Goal: Contribute content: Contribute content

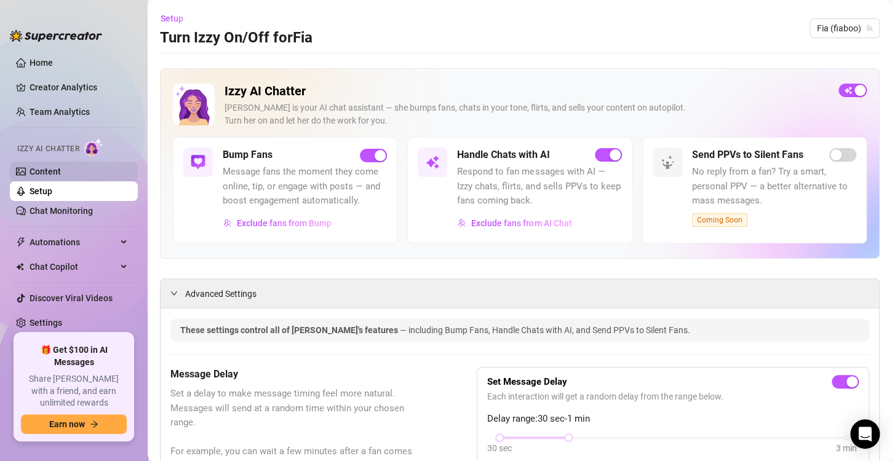
scroll to position [738, 0]
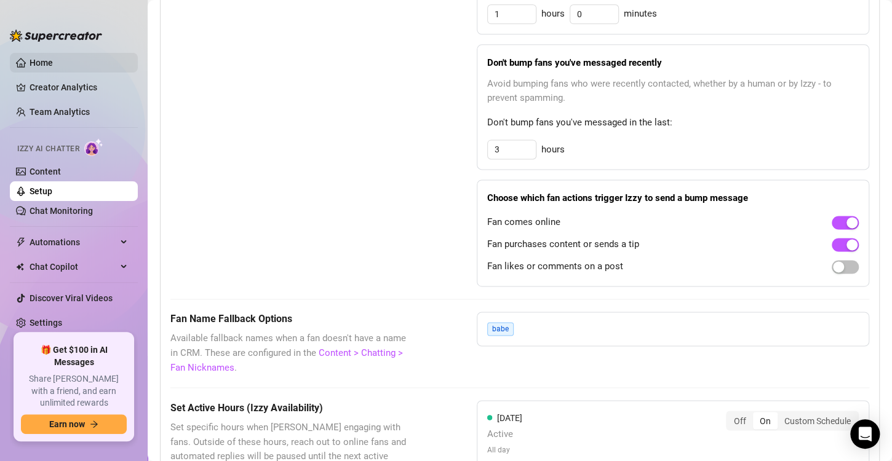
click at [48, 60] on link "Home" at bounding box center [41, 63] width 23 height 10
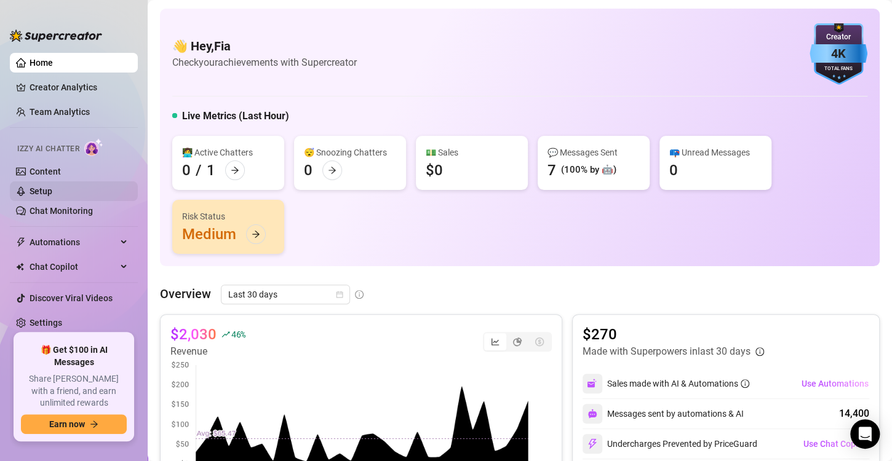
click at [36, 192] on link "Setup" at bounding box center [41, 191] width 23 height 10
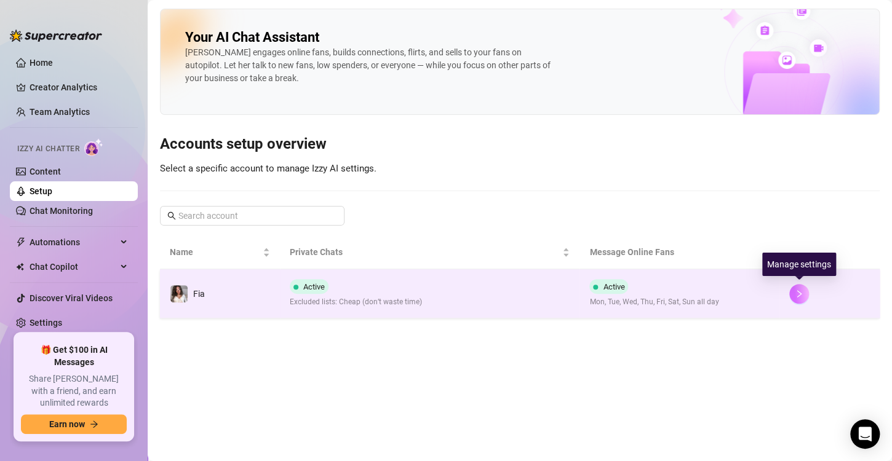
click at [796, 291] on icon "right" at bounding box center [798, 294] width 9 height 9
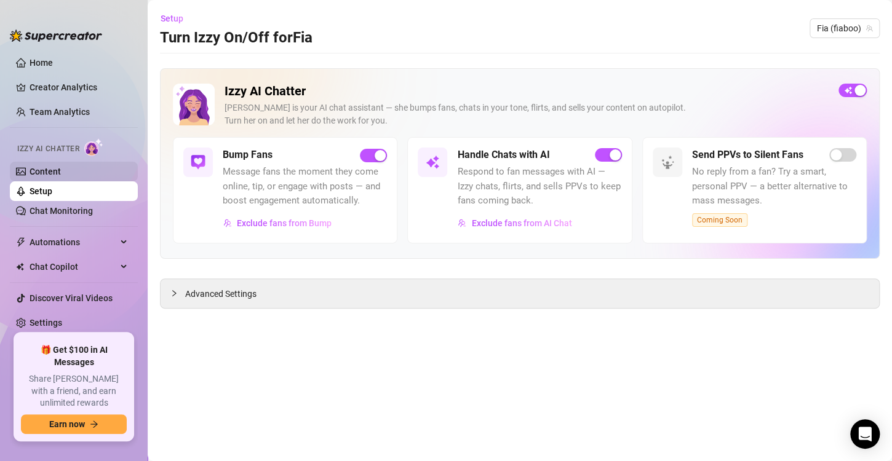
click at [61, 175] on link "Content" at bounding box center [45, 172] width 31 height 10
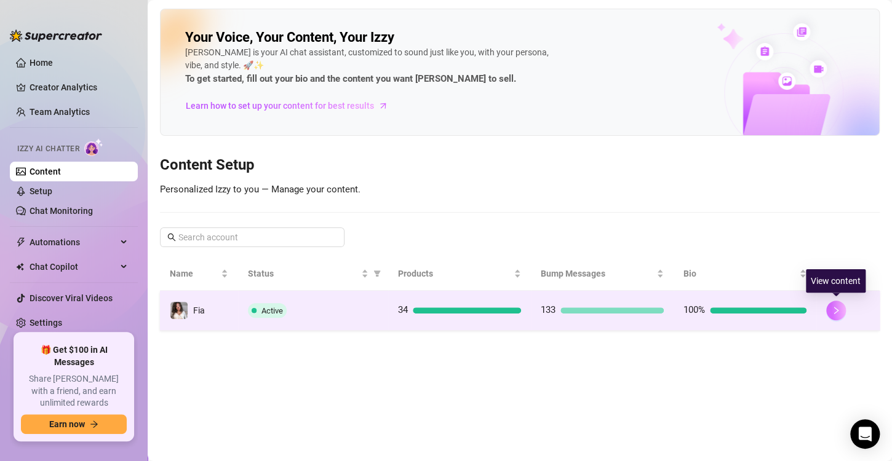
click at [831, 311] on icon "right" at bounding box center [835, 310] width 9 height 9
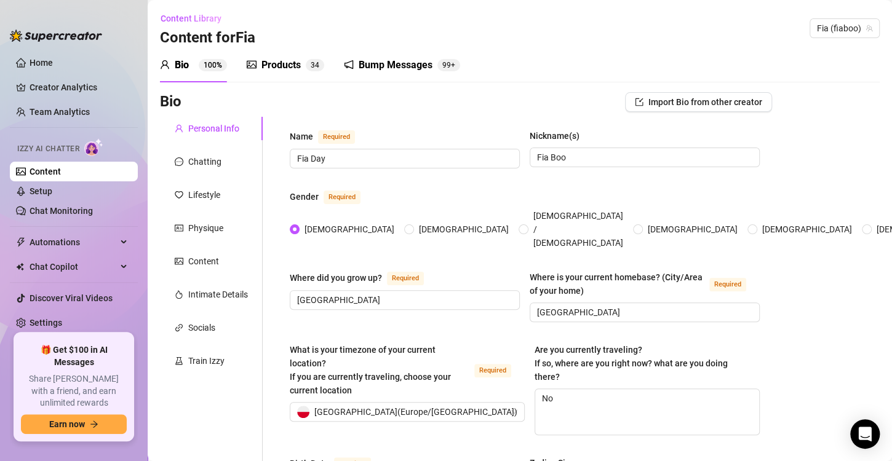
click at [278, 71] on div "Products" at bounding box center [280, 65] width 39 height 15
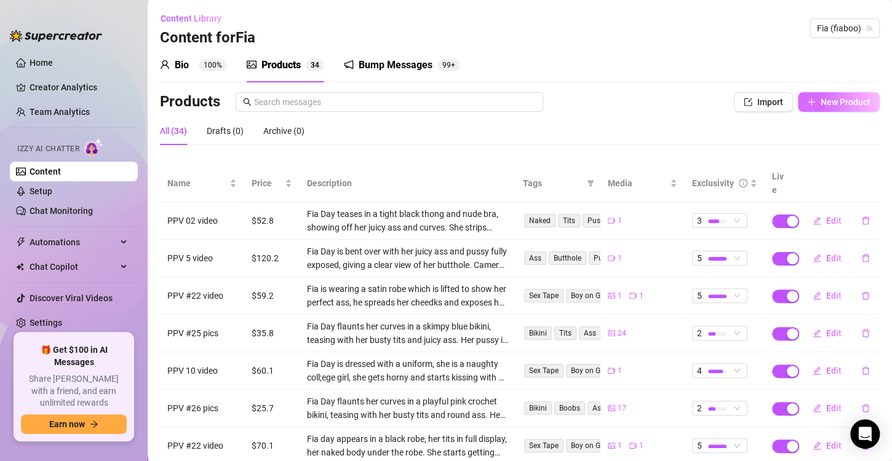
click at [820, 97] on span "New Product" at bounding box center [845, 102] width 50 height 10
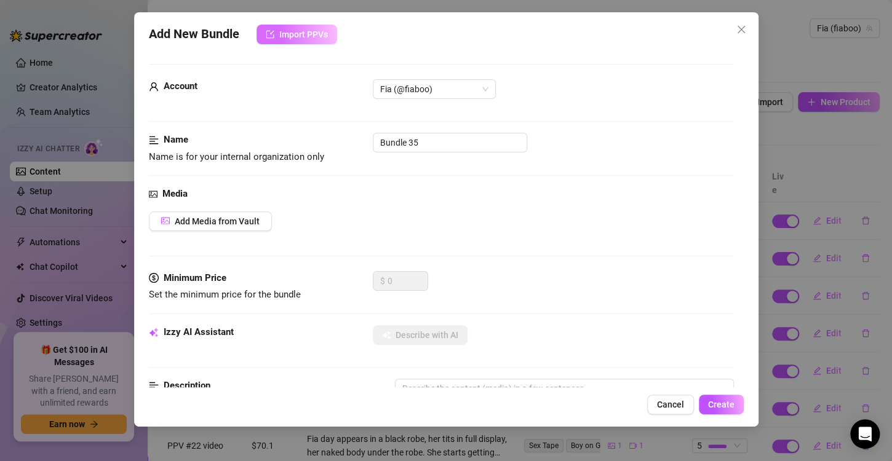
click at [270, 27] on button "Import PPVs" at bounding box center [296, 35] width 81 height 20
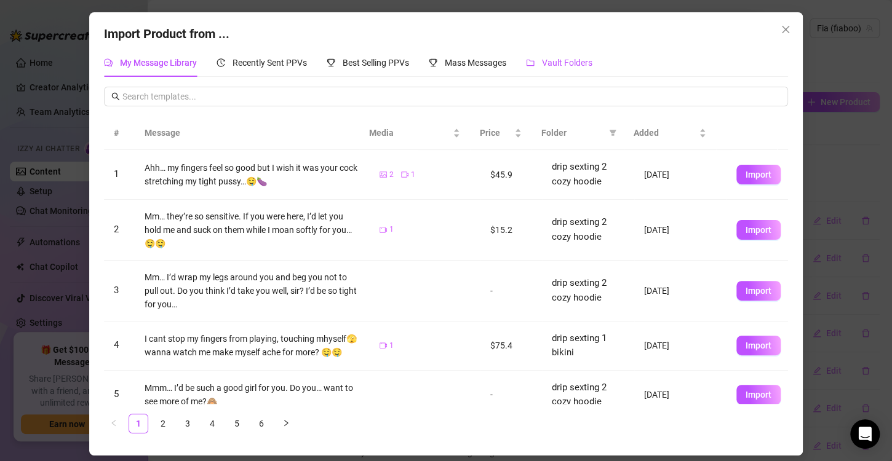
click at [545, 64] on span "Vault Folders" at bounding box center [567, 63] width 50 height 10
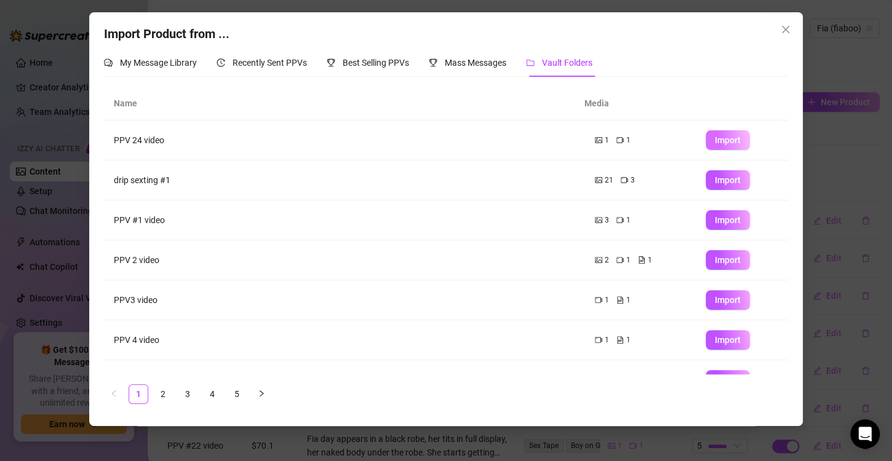
click at [720, 146] on button "Import" at bounding box center [727, 140] width 44 height 20
type textarea "Type your message here..."
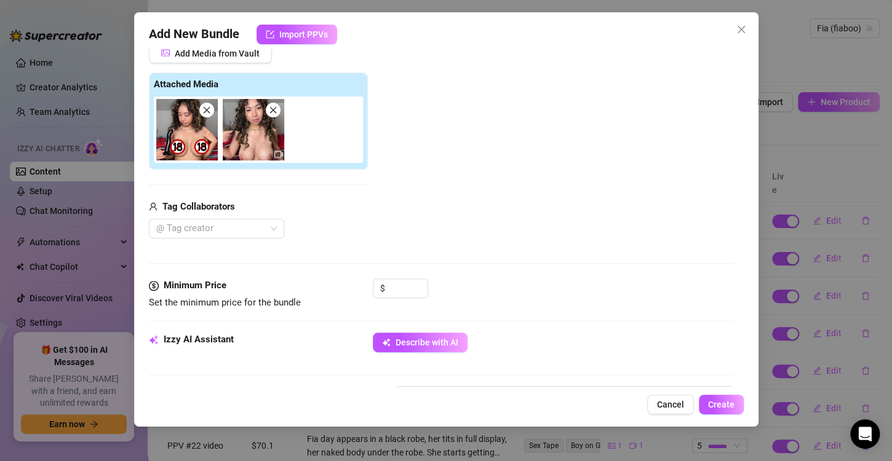
scroll to position [192, 0]
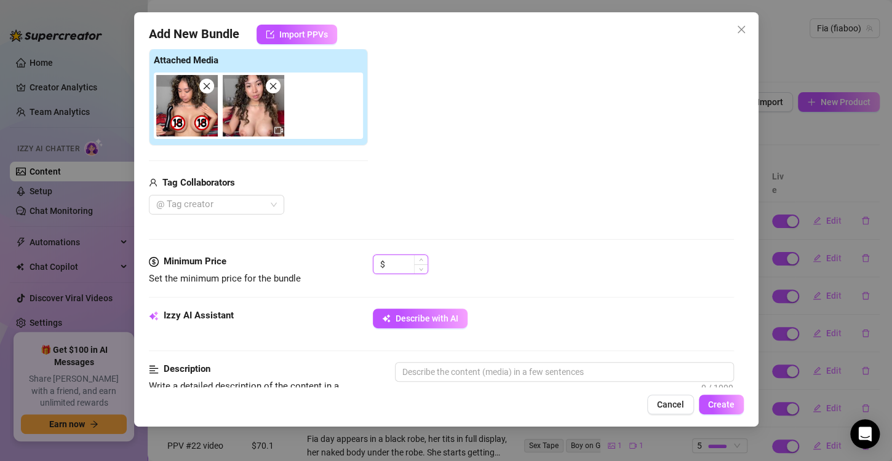
click at [398, 258] on input at bounding box center [407, 264] width 40 height 18
click at [396, 264] on input at bounding box center [407, 264] width 40 height 18
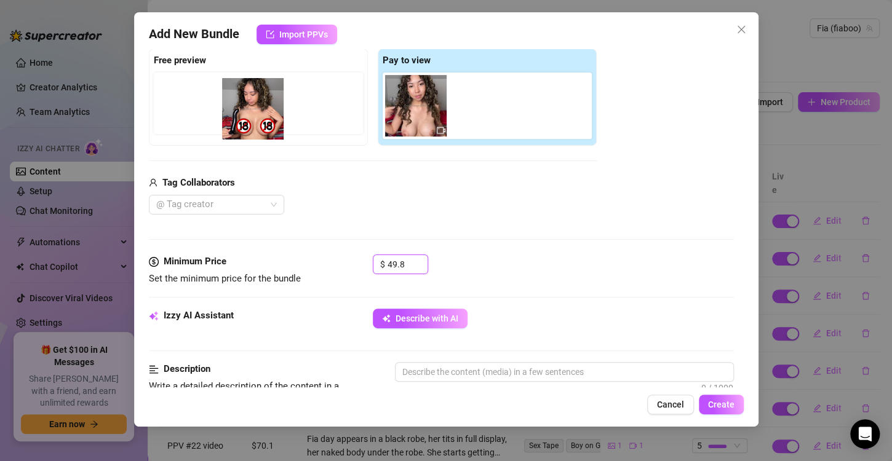
drag, startPoint x: 427, startPoint y: 119, endPoint x: 260, endPoint y: 124, distance: 166.7
click at [260, 124] on div "Free preview Pay to view" at bounding box center [373, 97] width 448 height 97
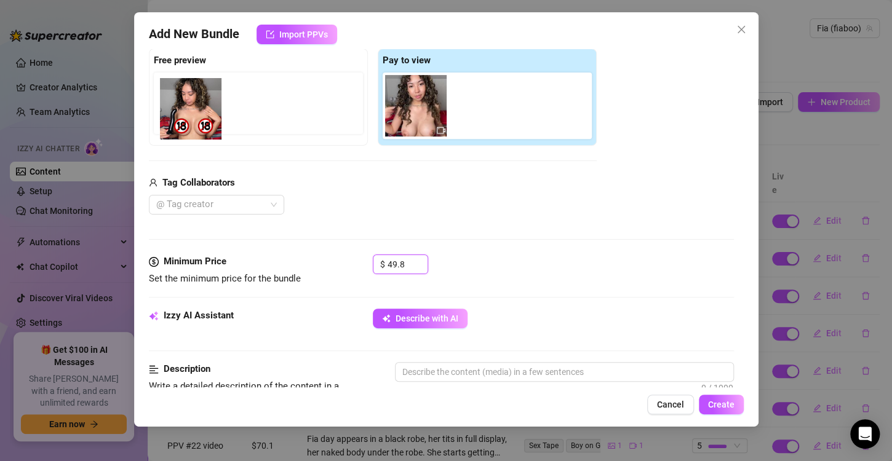
drag, startPoint x: 419, startPoint y: 118, endPoint x: 186, endPoint y: 123, distance: 233.1
click at [189, 123] on div "Free preview Pay to view" at bounding box center [373, 97] width 448 height 97
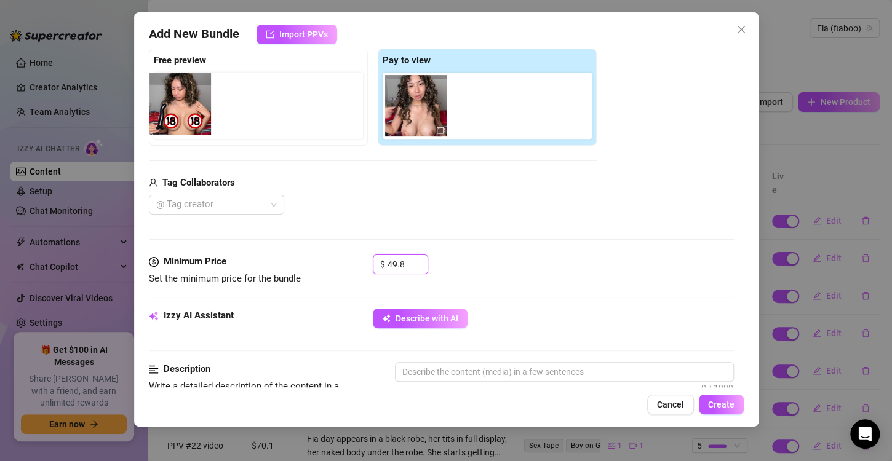
drag, startPoint x: 397, startPoint y: 116, endPoint x: 158, endPoint y: 114, distance: 239.2
click at [158, 114] on div "Free preview Pay to view" at bounding box center [373, 97] width 448 height 97
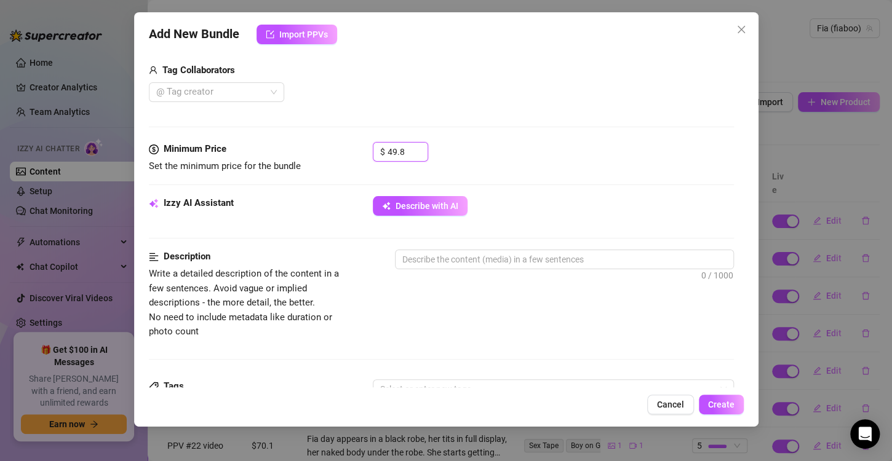
scroll to position [307, 0]
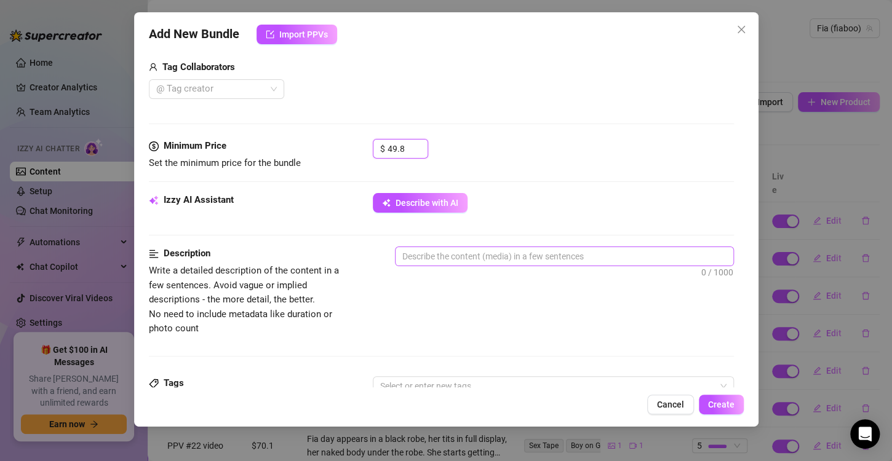
type input "49.8"
click at [445, 252] on textarea at bounding box center [564, 256] width 338 height 18
type textarea "F"
type textarea "Fi"
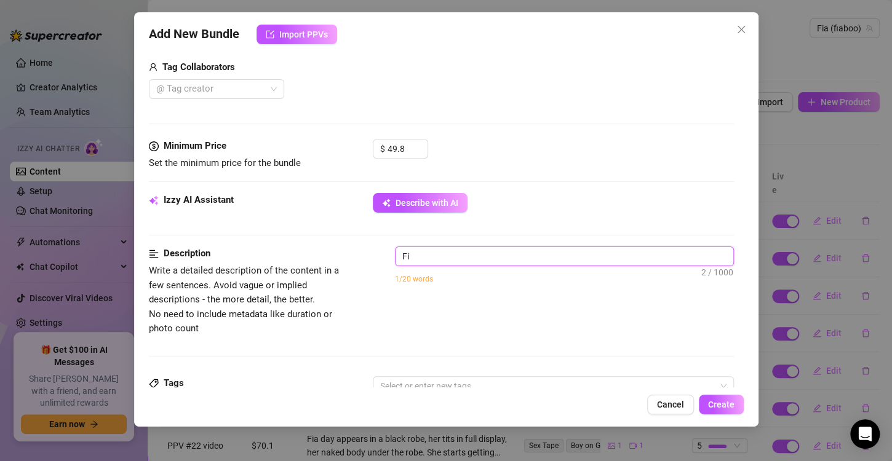
type textarea "Fia"
type textarea "Fia D"
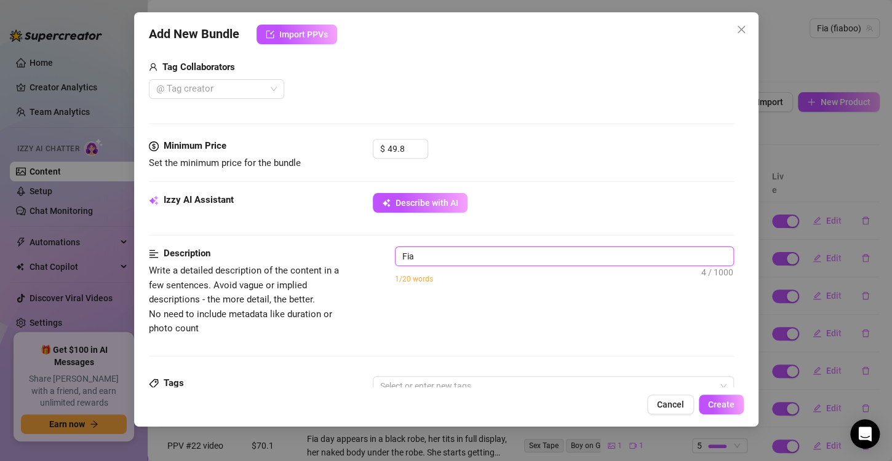
type textarea "Fia D"
type textarea "Fia Da"
type textarea "Fia Day"
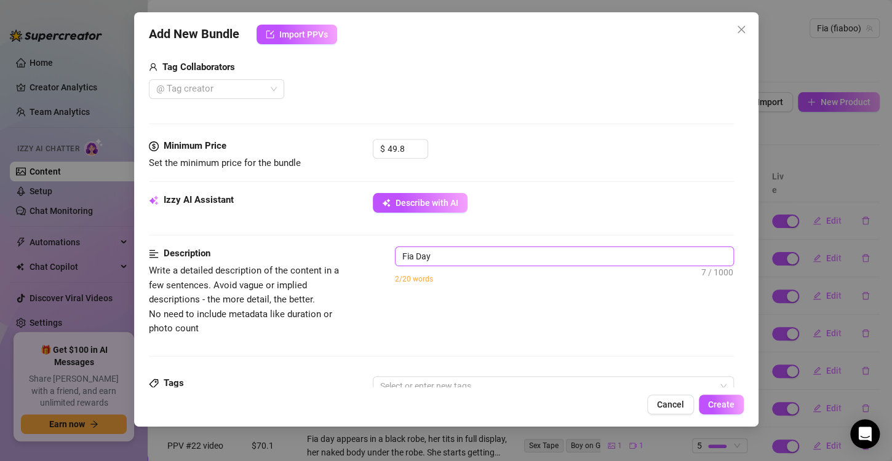
type textarea "Fia Day"
type textarea "Fia Day i"
type textarea "Fia Day is"
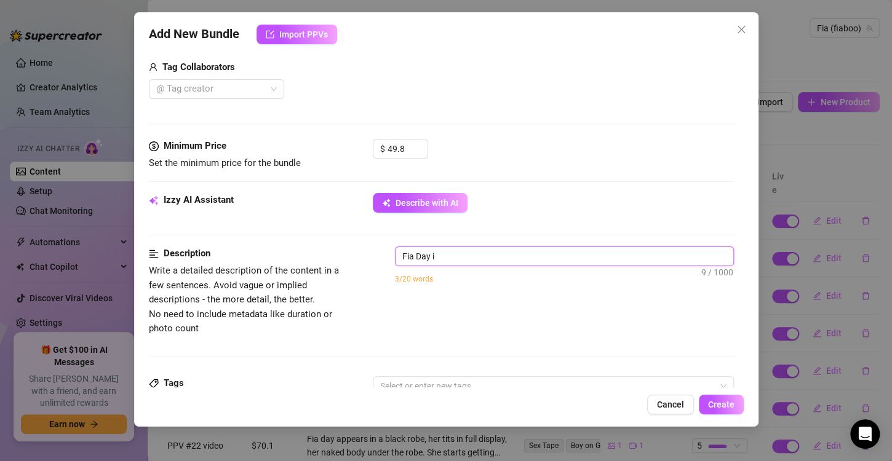
type textarea "Fia Day is"
type textarea "Fia Day is i"
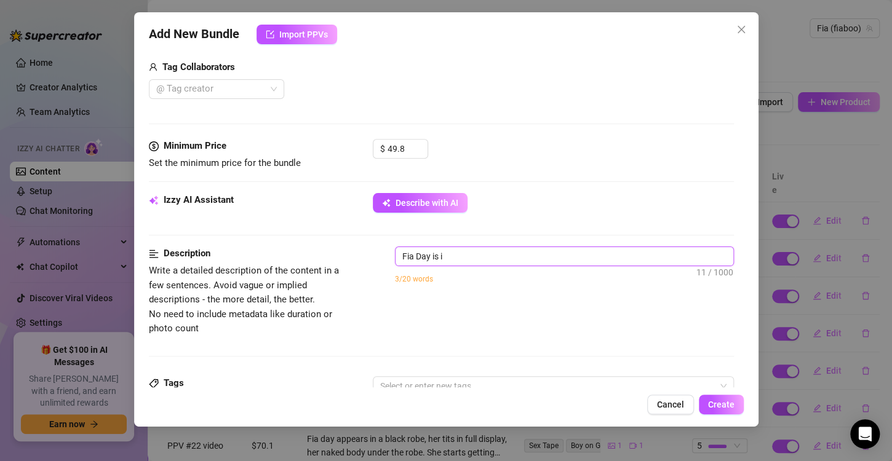
type textarea "Fia Day is in"
type textarea "Fia Day is in h"
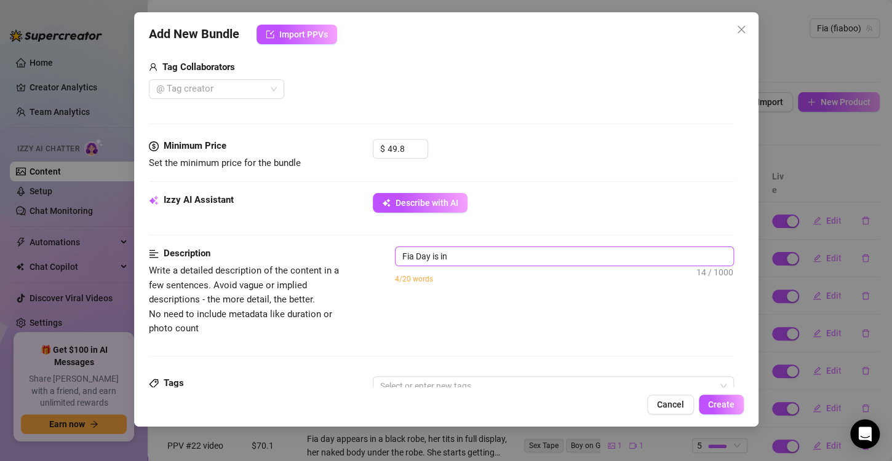
type textarea "Fia Day is in h"
type textarea "Fia Day is in he"
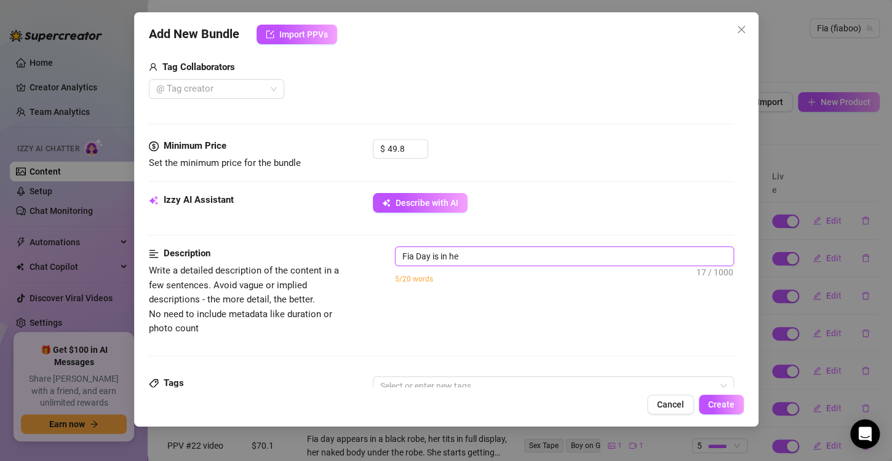
type textarea "Fia Day is in he"
type textarea "Fia Day is in her"
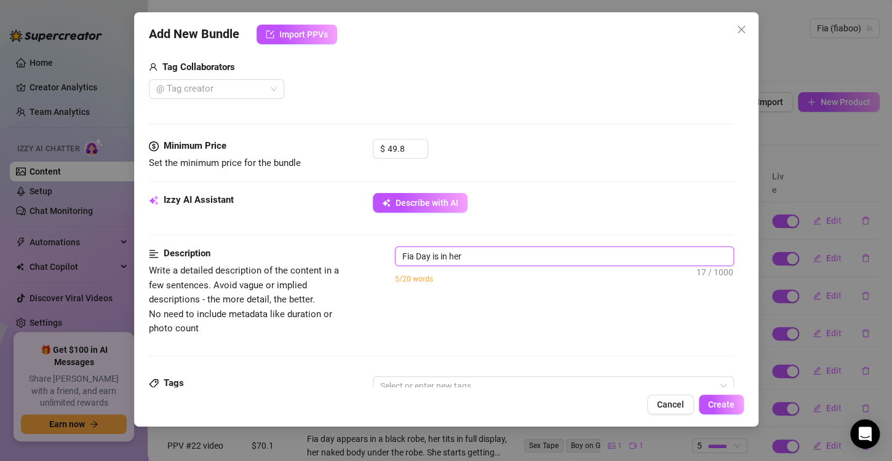
type textarea "Fia Day is in her"
type textarea "Fia Day is in her r"
type textarea "Fia Day is in her ro"
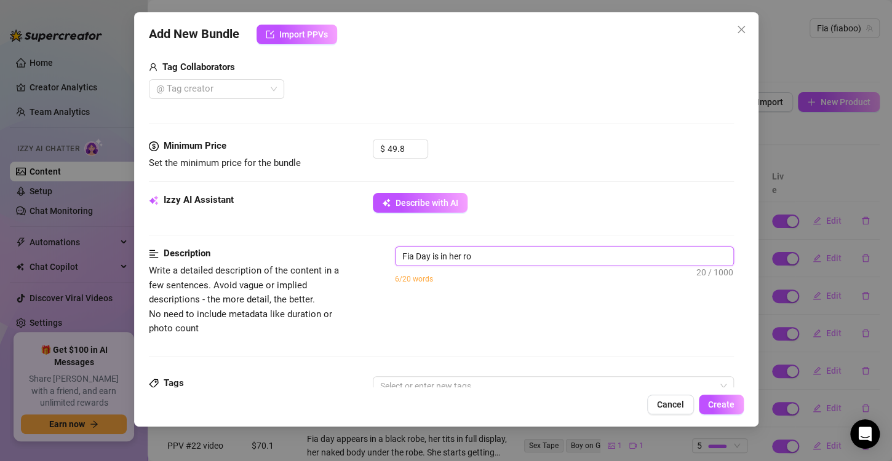
type textarea "Fia Day is in her roo"
type textarea "Fia Day is in her room"
type textarea "Fia Day is in her room,"
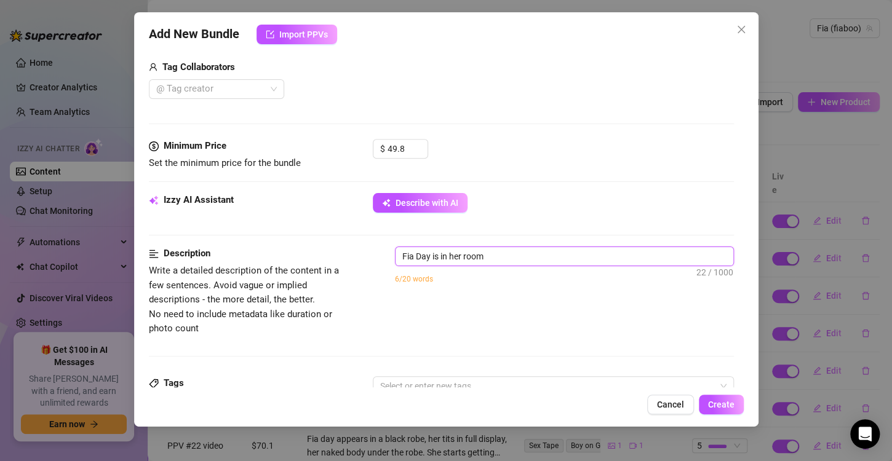
type textarea "Fia Day is in her room,"
type textarea "Fia Day is in her room, s"
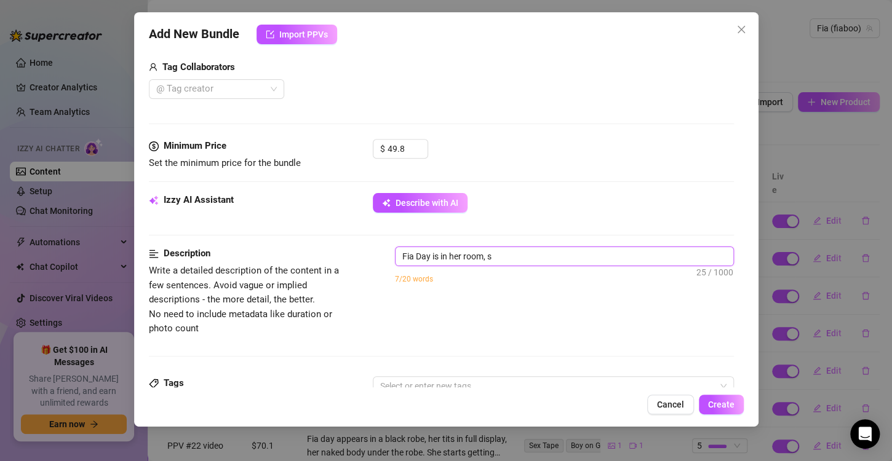
type textarea "Fia Day is in her room, si"
type textarea "Fia Day is in her room, sit"
type textarea "Fia Day is in her room, sitt"
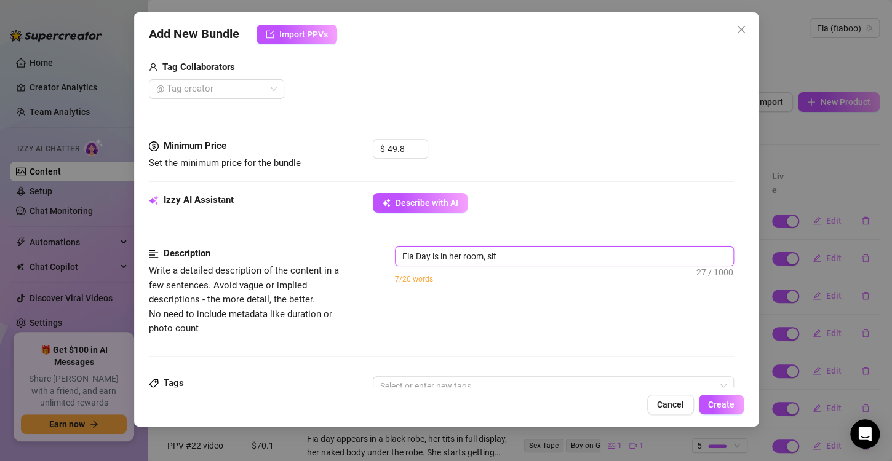
type textarea "Fia Day is in her room, sitt"
type textarea "Fia Day is in her room, sitti"
type textarea "Fia Day is in her room, sittin"
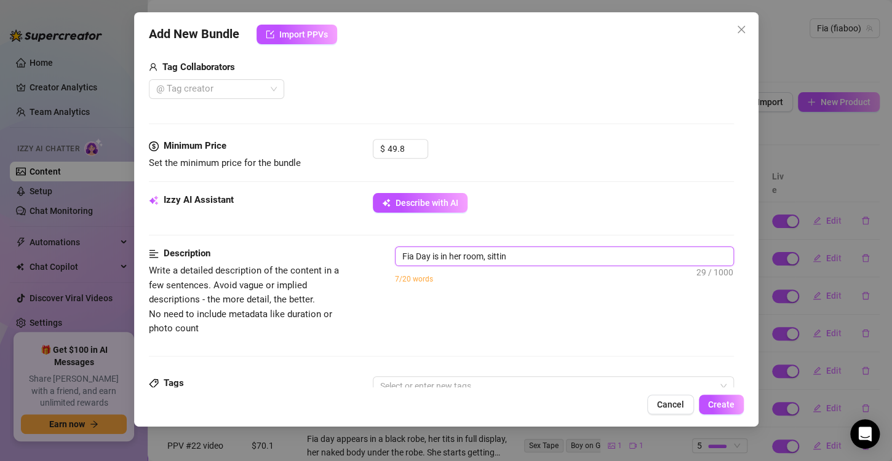
type textarea "Fia Day is in her room, sitting"
type textarea "Fia Day is in her room, sitting o"
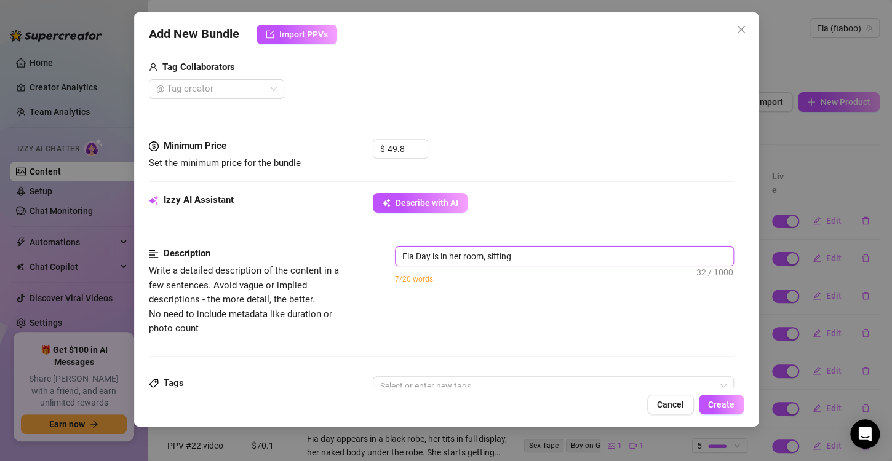
type textarea "Fia Day is in her room, sitting o"
type textarea "Fia Day is in her room, sitting on"
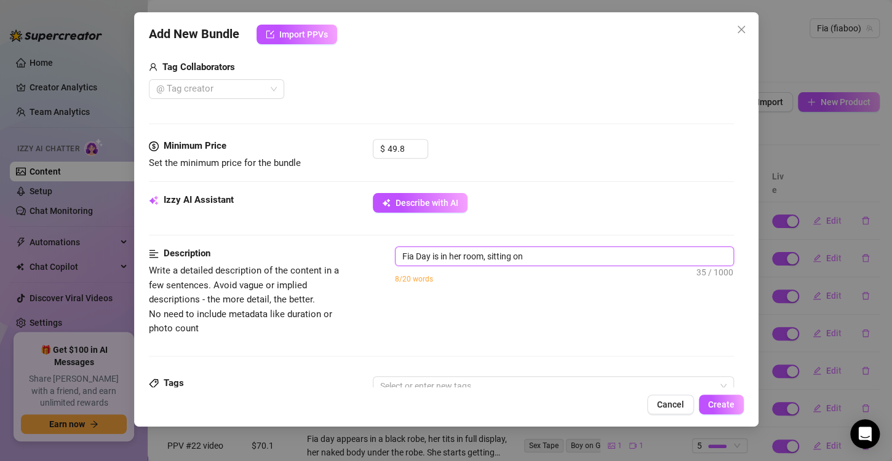
type textarea "Fia Day is in her room, sitting on b"
type textarea "Fia Day is in her room, sitting on be"
type textarea "Fia Day is in her room, sitting on bed"
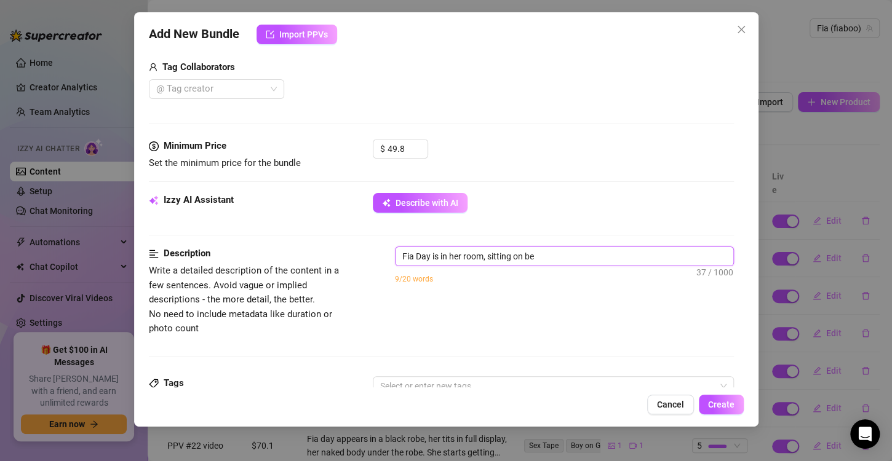
type textarea "Fia Day is in her room, sitting on bed"
type textarea "Fia Day is in her room, sitting on bed."
type textarea "Fia Day is in her room, sitting on bed.S"
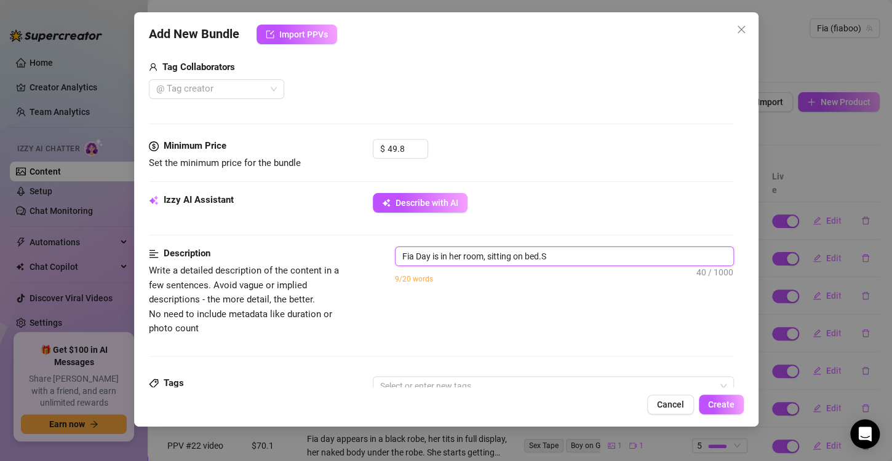
type textarea "Fia Day is in her room, sitting on bed.Sh"
type textarea "Fia Day is in her room, sitting on bed.She"
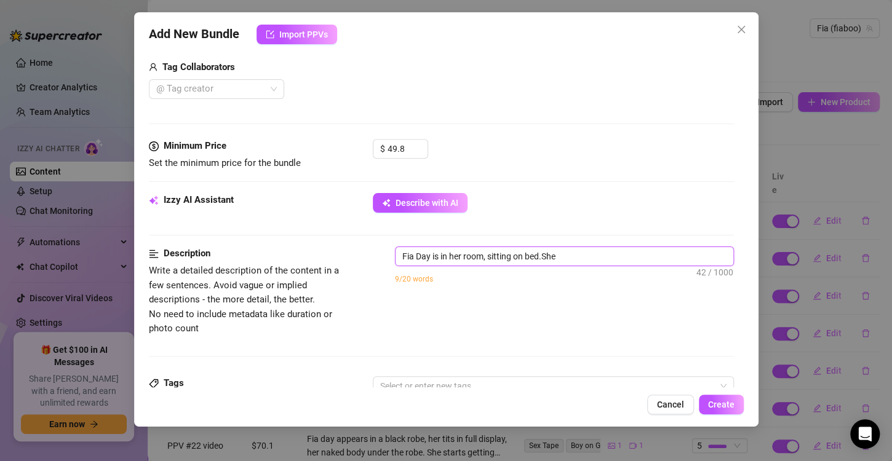
type textarea "Fia Day is in her room, sitting on bed.She"
type textarea "Fia Day is in her room, sitting on bed.She h"
type textarea "Fia Day is in her room, sitting on bed.She ho"
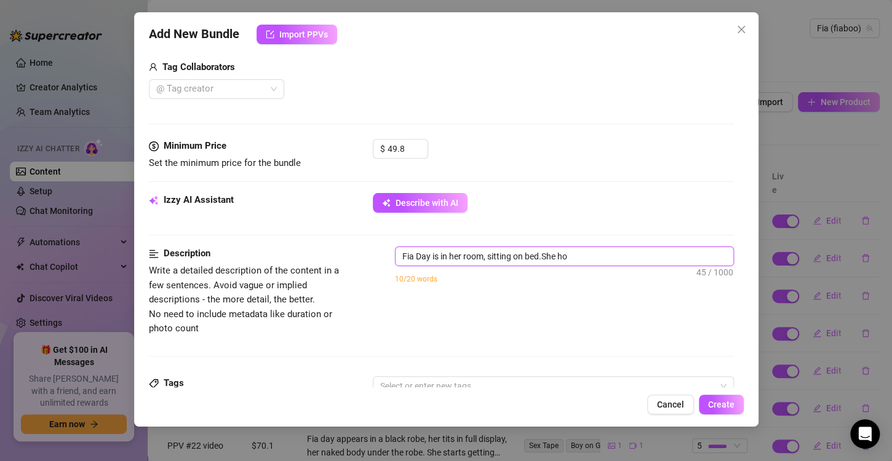
type textarea "Fia Day is in her room, sitting on bed.She hol"
type textarea "Fia Day is in her room, sitting on bed.She hold"
type textarea "Fia Day is in her room, sitting on bed.She holds"
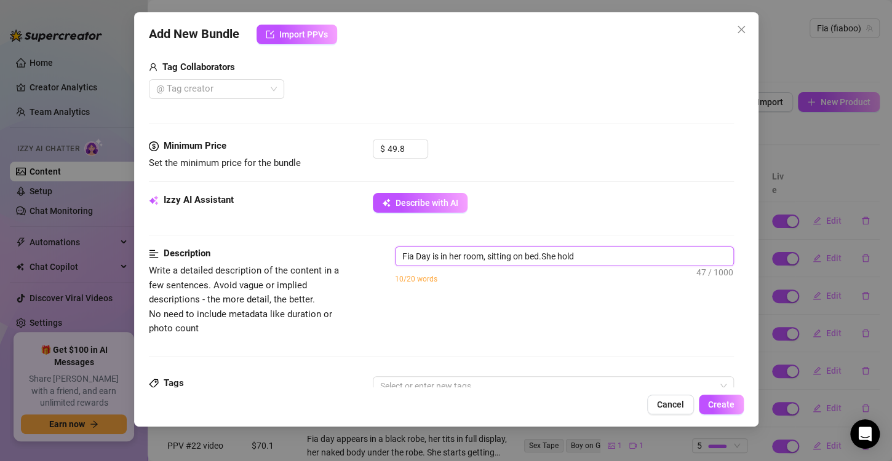
type textarea "Fia Day is in her room, sitting on bed.She holds"
type textarea "Fia Day is in her room, sitting on bed.She holds a"
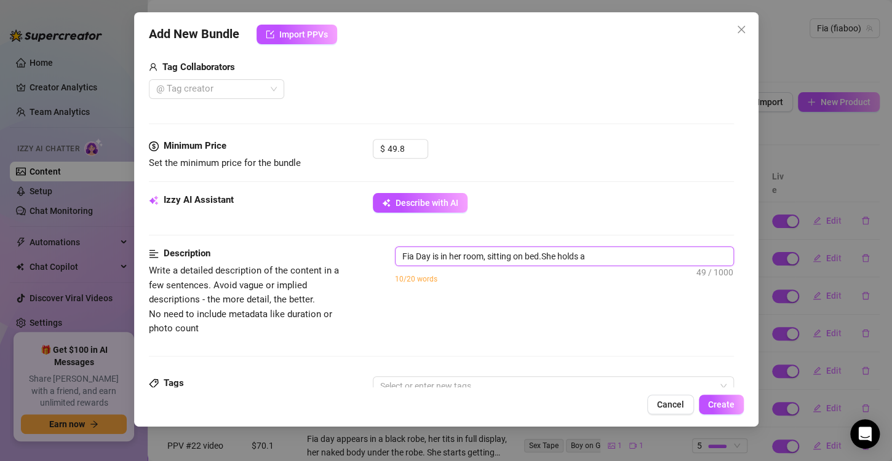
type textarea "Fia Day is in her room, sitting on bed.She holds a"
type textarea "Fia Day is in her room, sitting on bed.She holds a b"
type textarea "Fia Day is in her room, sitting on bed.She holds a bl"
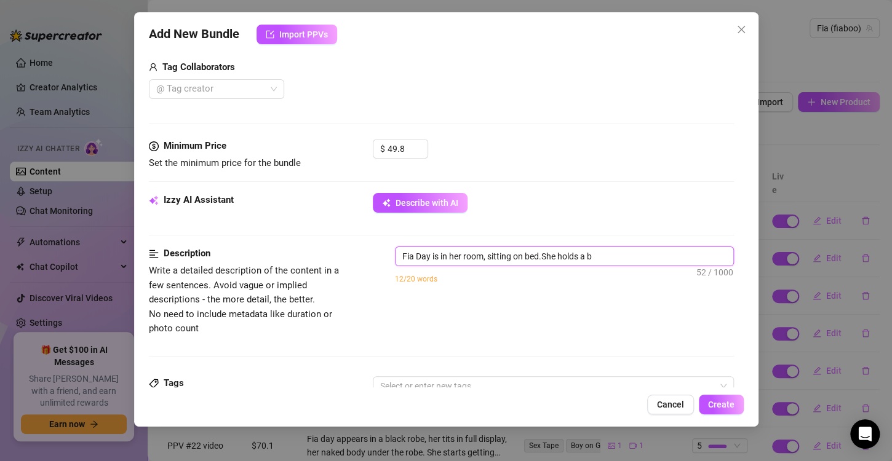
type textarea "Fia Day is in her room, sitting on bed.She holds a bl"
type textarea "Fia Day is in her room, sitting on bed.She holds a bla"
type textarea "Fia Day is in her room, sitting on bed.She holds a blac"
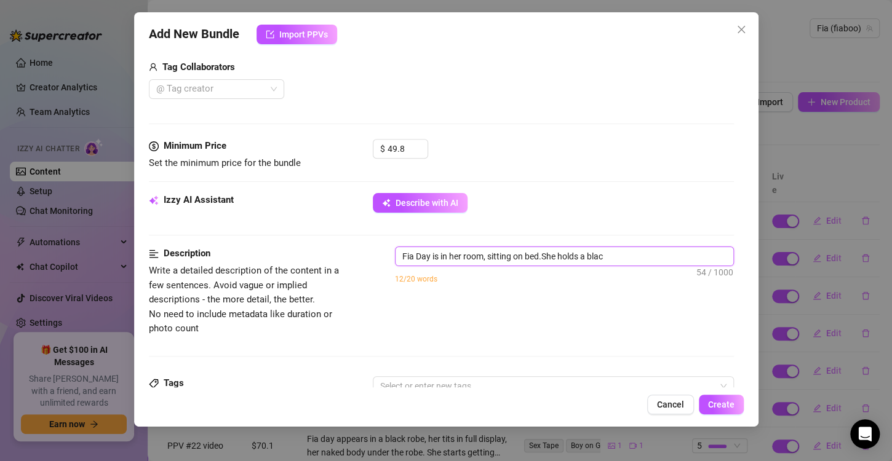
type textarea "Fia Day is in her room, sitting on bed.She holds a black"
type textarea "Fia Day is in her room, sitting on bed.She holds a black d"
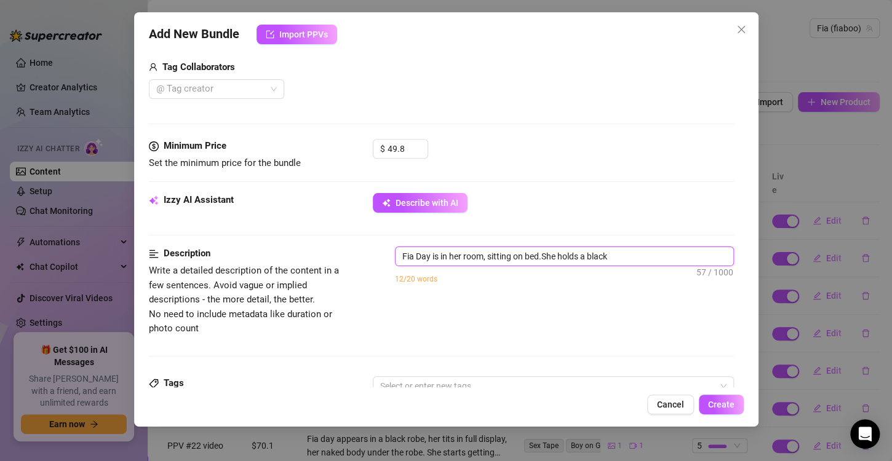
type textarea "Fia Day is in her room, sitting on bed.She holds a black d"
type textarea "Fia Day is in her room, sitting on bed.She holds a black di"
type textarea "Fia Day is in her room, sitting on bed.She holds a black dil"
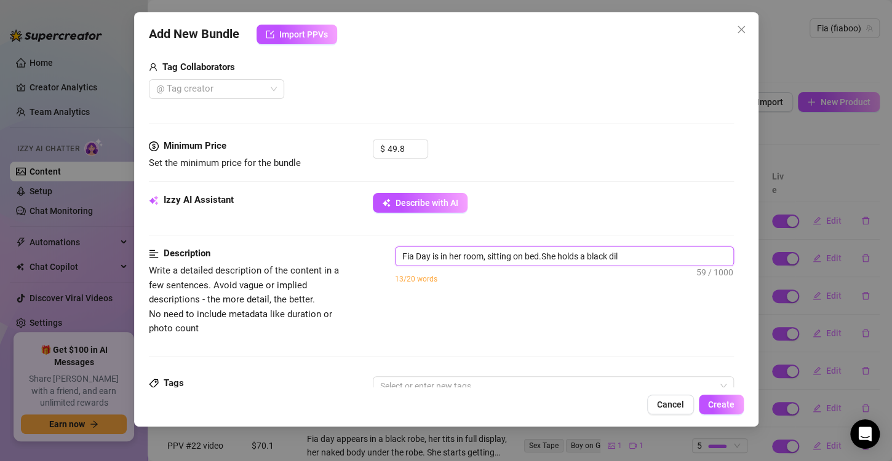
type textarea "Fia Day is in her room, sitting on bed.She holds a black dild"
type textarea "Fia Day is in her room, sitting on bed.She holds a black dildo"
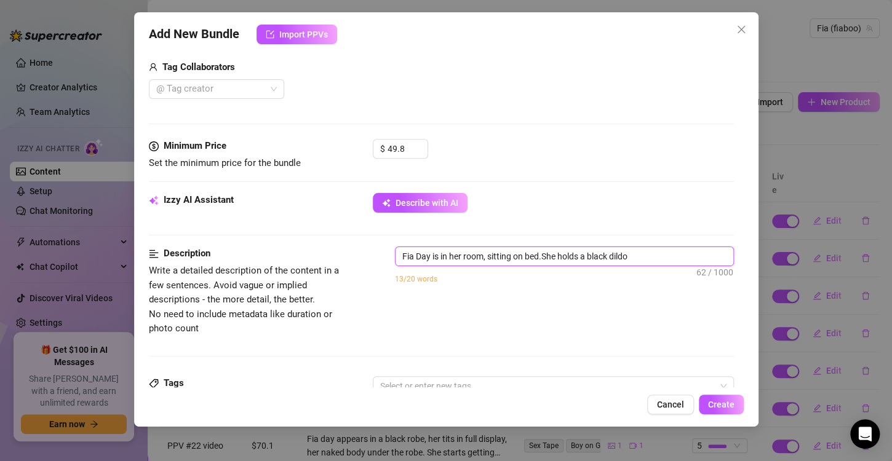
type textarea "Fia Day is in her room, sitting on bed.She holds a black dildo"
type textarea "Fia Day is in her room, sitting on bed.She holds a black dildo a"
type textarea "Fia Day is in her room, sitting on bed.She holds a black dildo an"
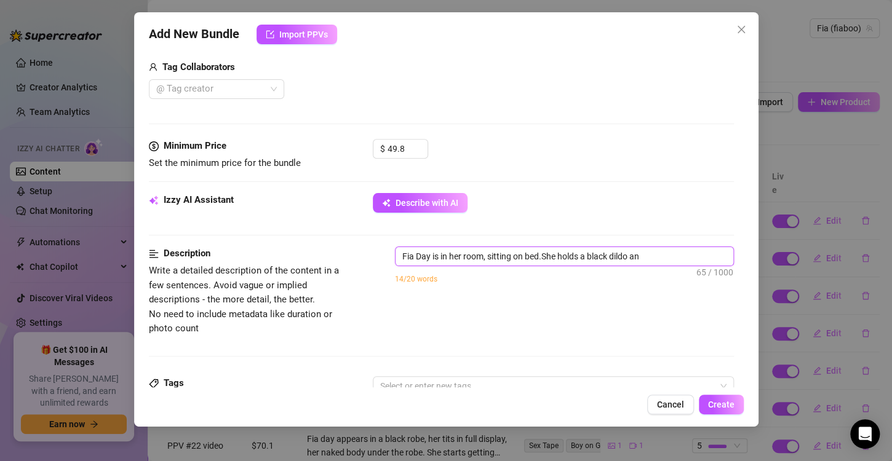
type textarea "Fia Day is in her room, sitting on bed.She holds a black dildo and"
type textarea "Fia Day is in her room, sitting on bed.She holds a black dildo and s"
type textarea "Fia Day is in her room, sitting on bed.She holds a black dildo and st"
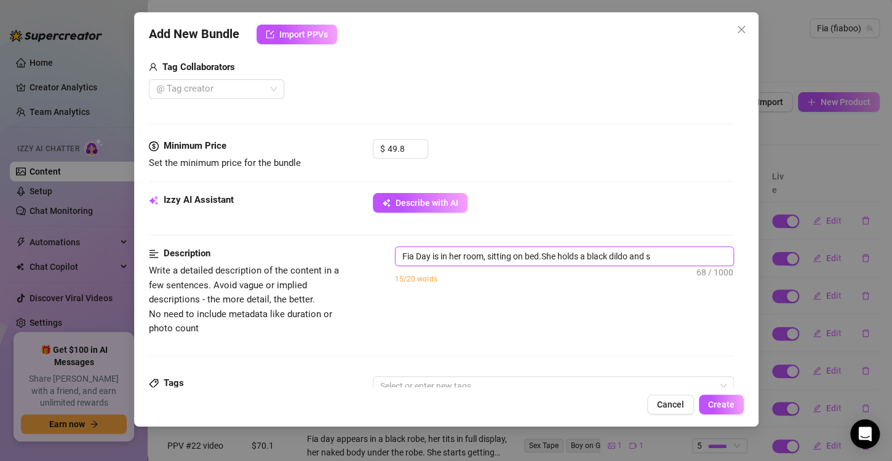
type textarea "Fia Day is in her room, sitting on bed.She holds a black dildo and st"
type textarea "Fia Day is in her room, sitting on bed.She holds a black dildo and sta"
type textarea "Fia Day is in her room, sitting on bed.She holds a black dildo and star"
type textarea "Fia Day is in her room, sitting on bed.She holds a black dildo and staru"
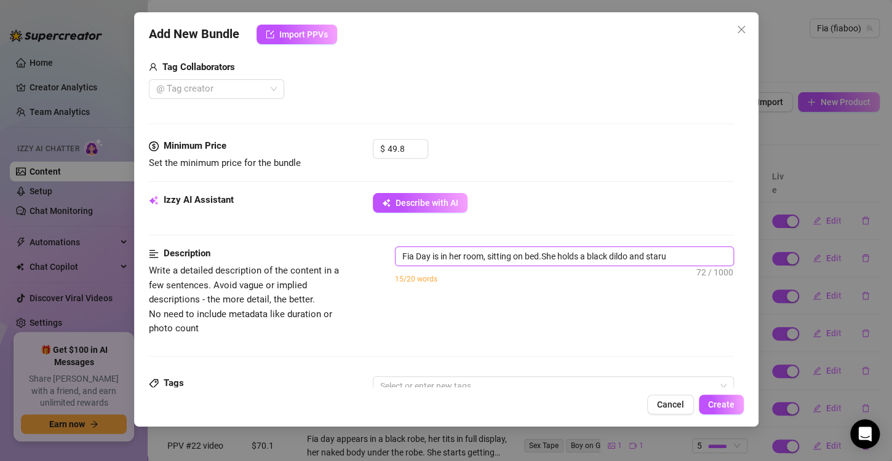
type textarea "Fia Day is in her room, sitting on bed.She holds a black dildo and star"
type textarea "Fia Day is in her room, sitting on bed.She holds a black dildo and start"
type textarea "Fia Day is in her room, sitting on bed.She holds a black dildo and starts"
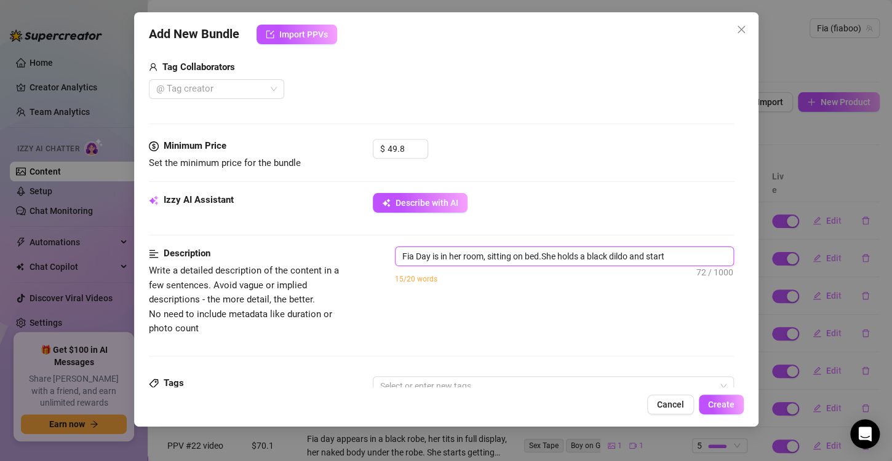
type textarea "Fia Day is in her room, sitting on bed.She holds a black dildo and starts"
type textarea "Fia Day is in her room, sitting on bed.She holds a black dildo and starts s"
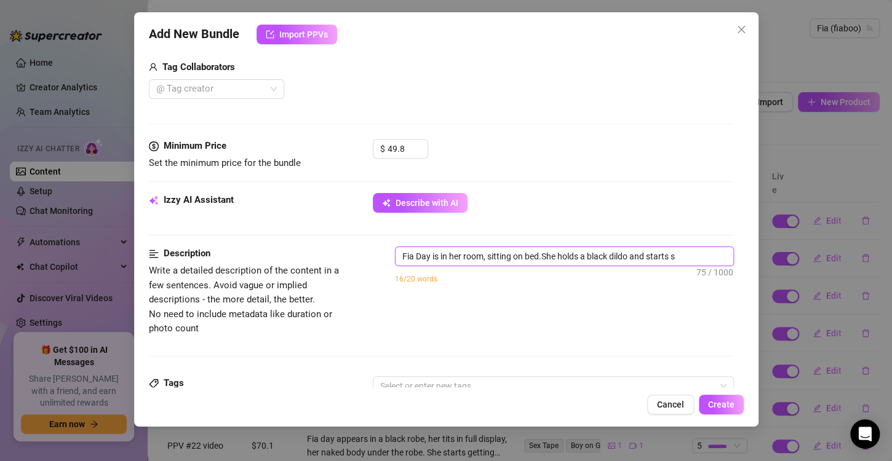
type textarea "Fia Day is in her room, sitting on bed.She holds a black dildo and starts su"
type textarea "Fia Day is in her room, sitting on bed.She holds a black dildo and starts suc"
type textarea "Fia Day is in her room, sitting on bed.She holds a black dildo and starts suck"
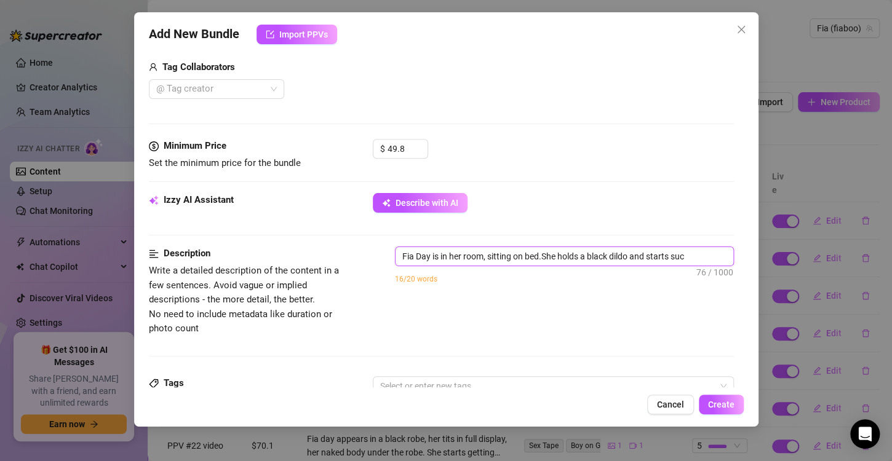
type textarea "Fia Day is in her room, sitting on bed.She holds a black dildo and starts suck"
type textarea "Fia Day is in her room, sitting on bed.She holds a black dildo and starts sucki"
type textarea "Fia Day is in her room, sitting on bed.She holds a black dildo and starts suckin"
type textarea "Fia Day is in her room, sitting on bed.She holds a black dildo and starts sucki…"
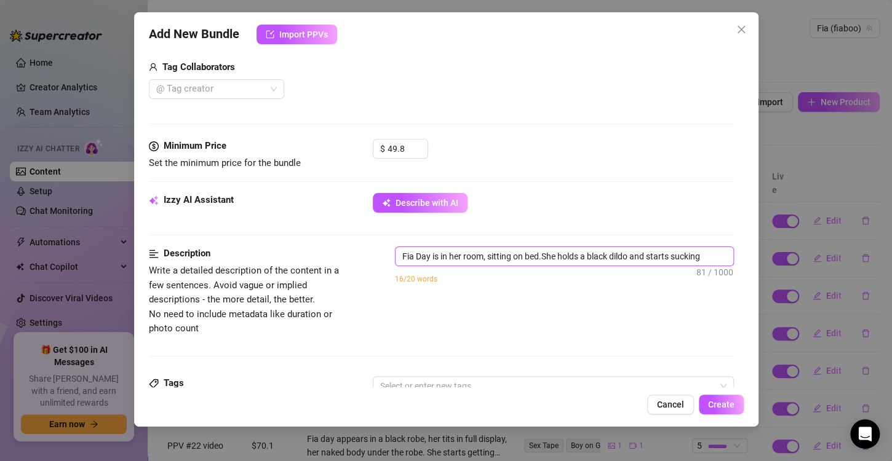
type textarea "Fia Day is in her room, sitting on bed.She holds a black dildo and starts sucki…"
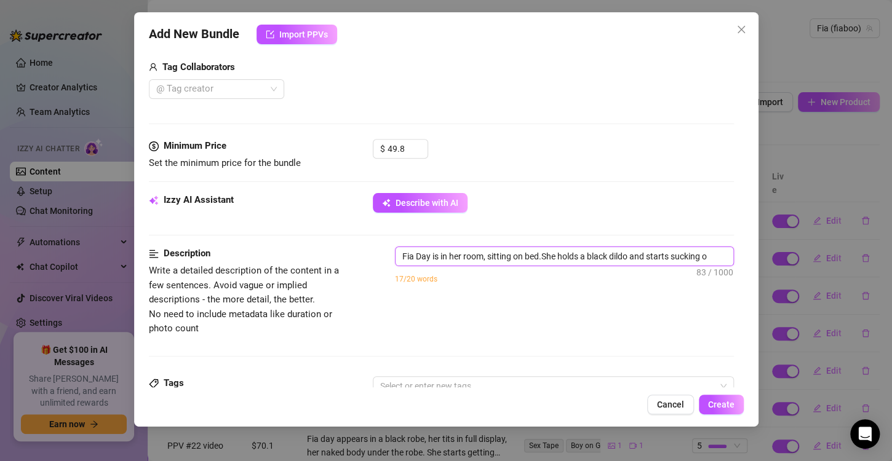
type textarea "Fia Day is in her room, sitting on bed.She holds a black dildo and starts sucki…"
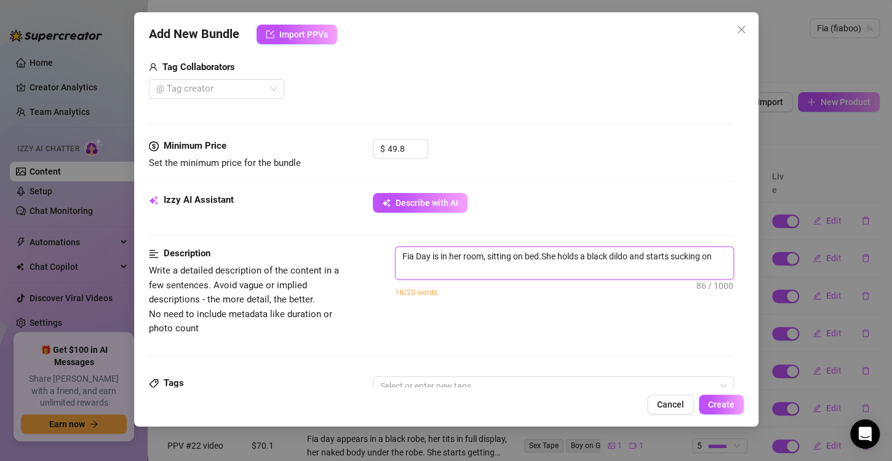
type textarea "Fia Day is in her room, sitting on bed.She holds a black dildo and starts sucki…"
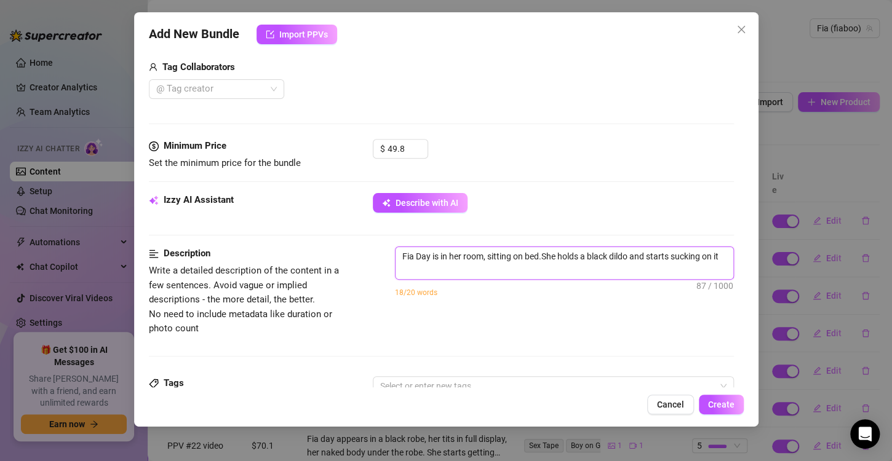
type textarea "Fia Day is in her room, sitting on bed.She holds a black dildo and starts sucki…"
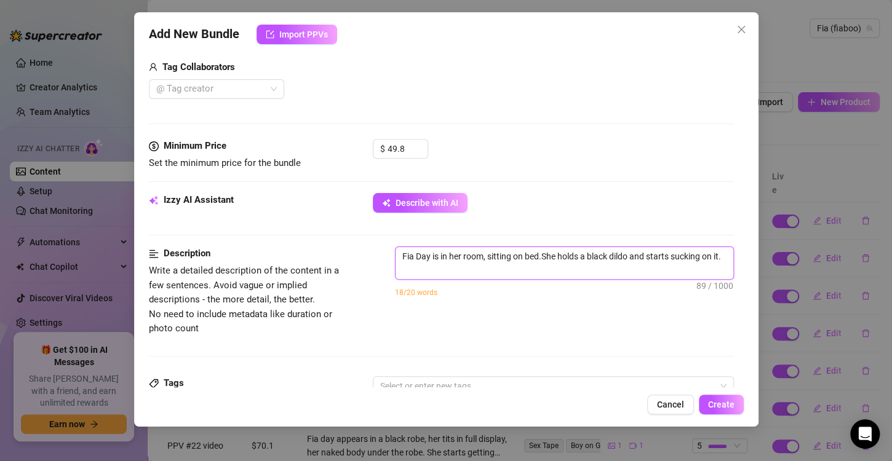
type textarea "Fia Day is in her room, sitting on bed.She holds a black dildo and starts sucki…"
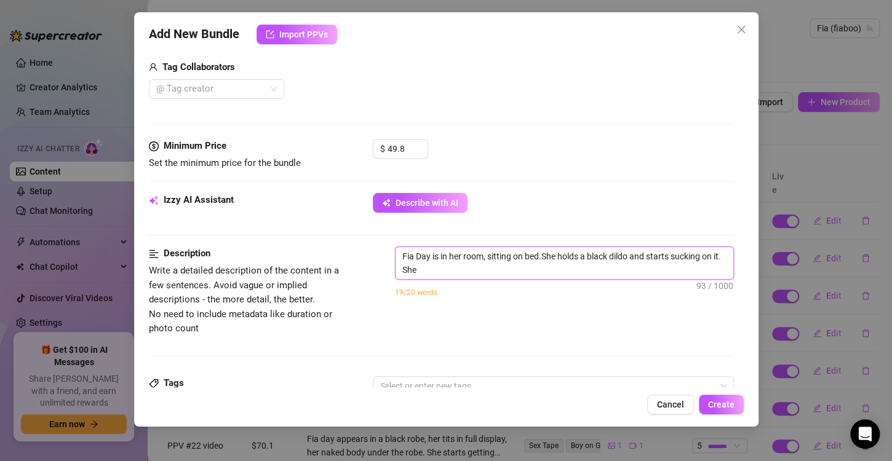
type textarea "Fia Day is in her room, sitting on bed.She holds a black dildo and starts sucki…"
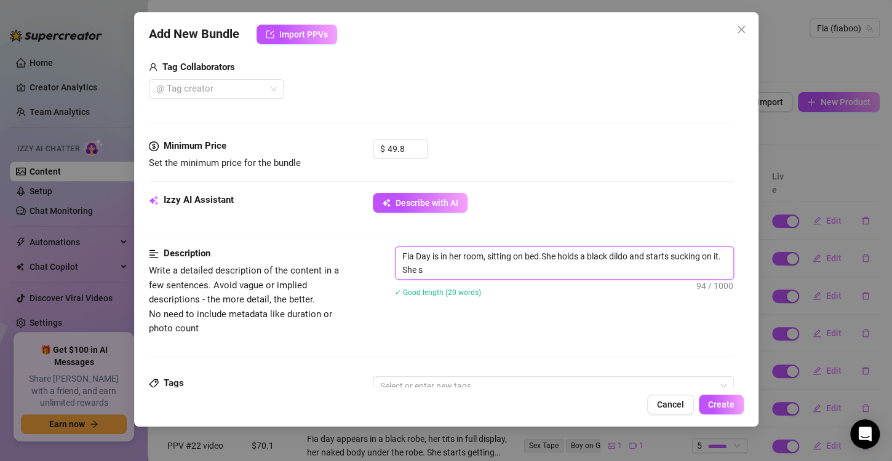
type textarea "Fia Day is in her room, sitting on bed.She holds a black dildo and starts sucki…"
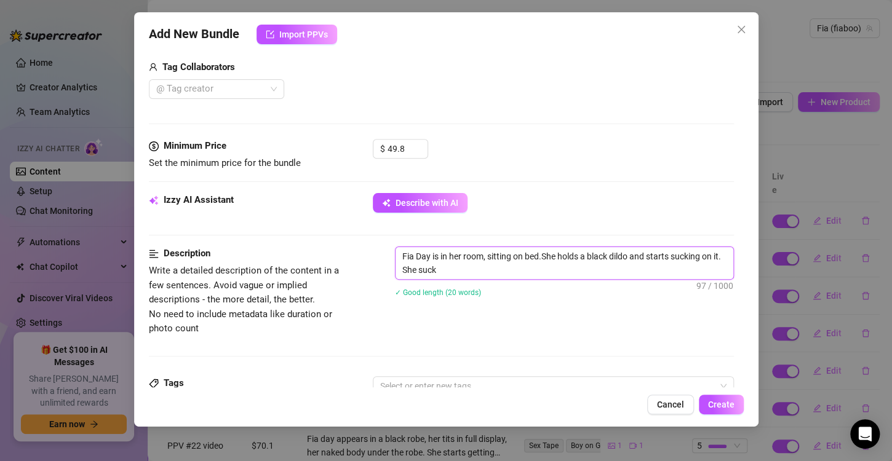
type textarea "Fia Day is in her room, sitting on bed.She holds a black dildo and starts sucki…"
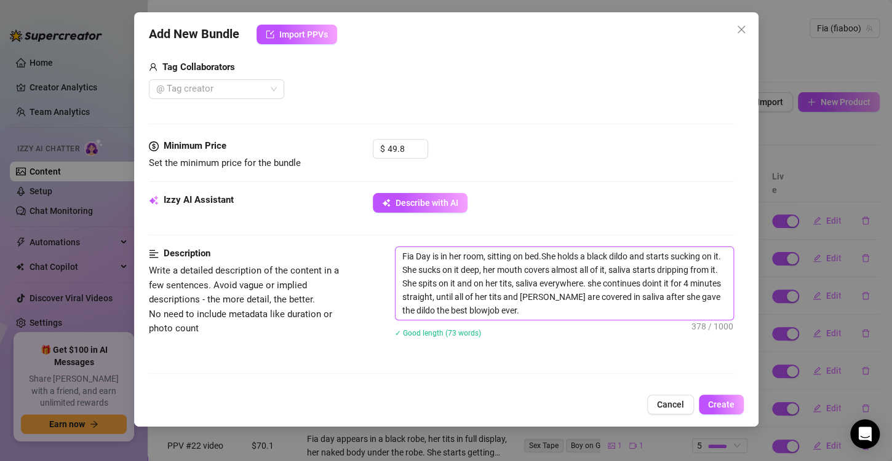
click at [470, 305] on textarea "Fia Day is in her room, sitting on bed.She holds a black dildo and starts sucki…" at bounding box center [564, 283] width 338 height 73
drag, startPoint x: 400, startPoint y: 258, endPoint x: 584, endPoint y: 318, distance: 193.9
click at [584, 318] on textarea "Fia Day is in her room, sitting on bed.She holds a black dildo and starts sucki…" at bounding box center [564, 283] width 338 height 73
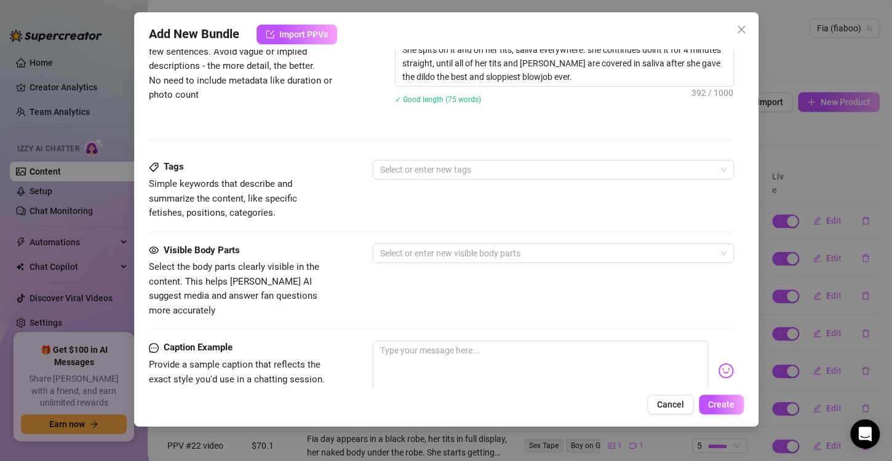
scroll to position [482, 0]
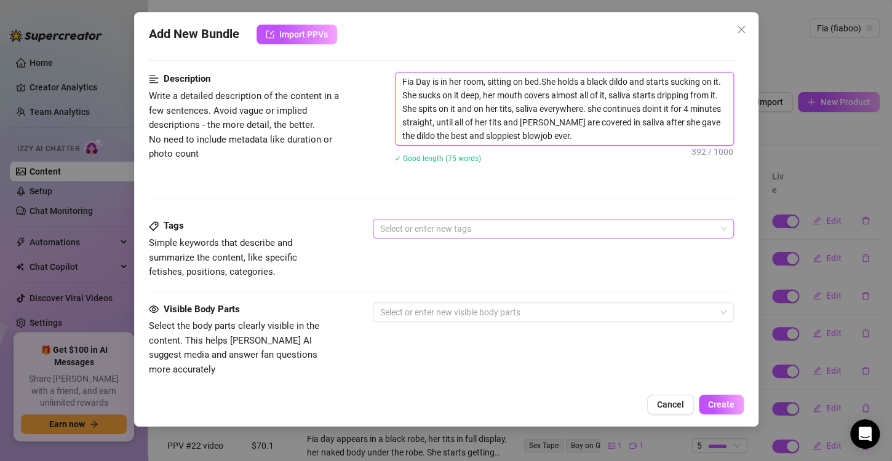
click at [445, 231] on div at bounding box center [546, 228] width 343 height 17
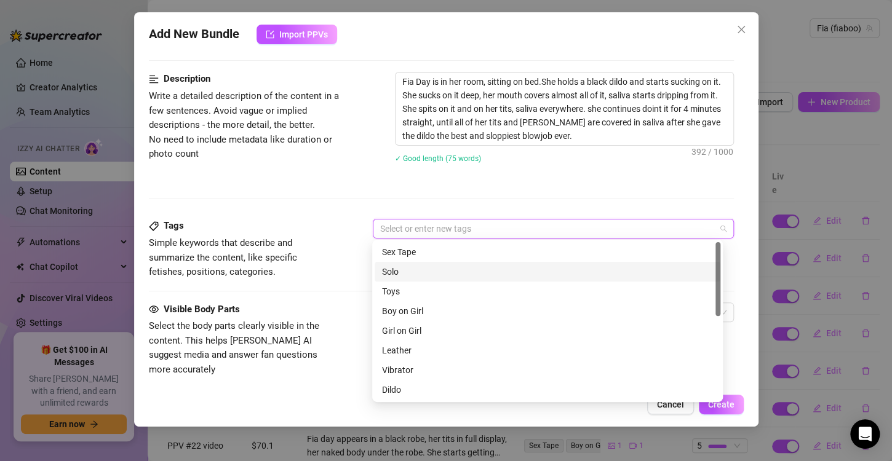
click at [420, 273] on div "Solo" at bounding box center [547, 272] width 331 height 14
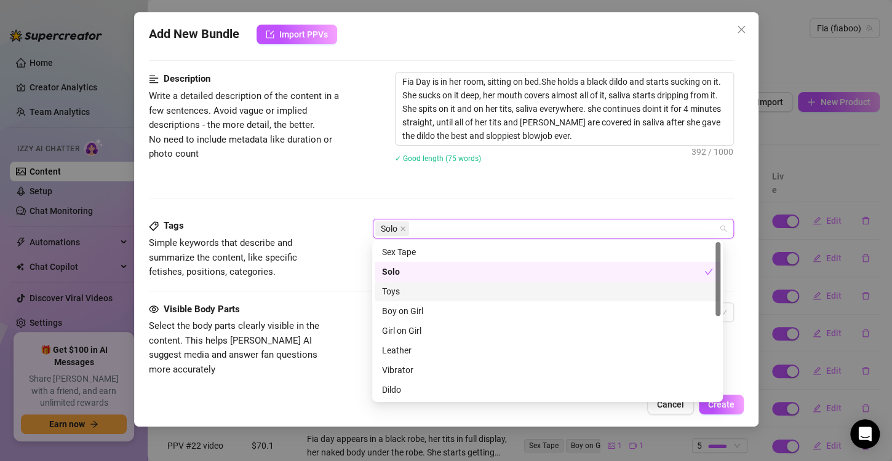
click at [415, 288] on div "Toys" at bounding box center [547, 292] width 331 height 14
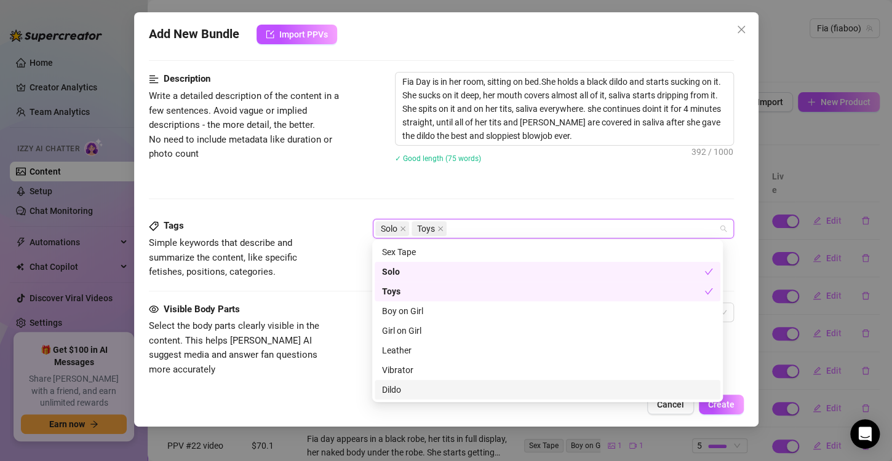
click at [432, 383] on div "Dildo" at bounding box center [547, 390] width 331 height 14
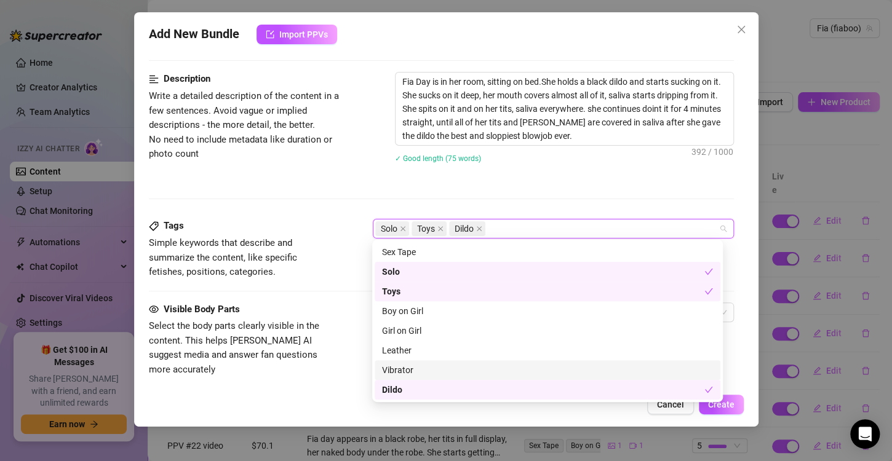
scroll to position [123, 0]
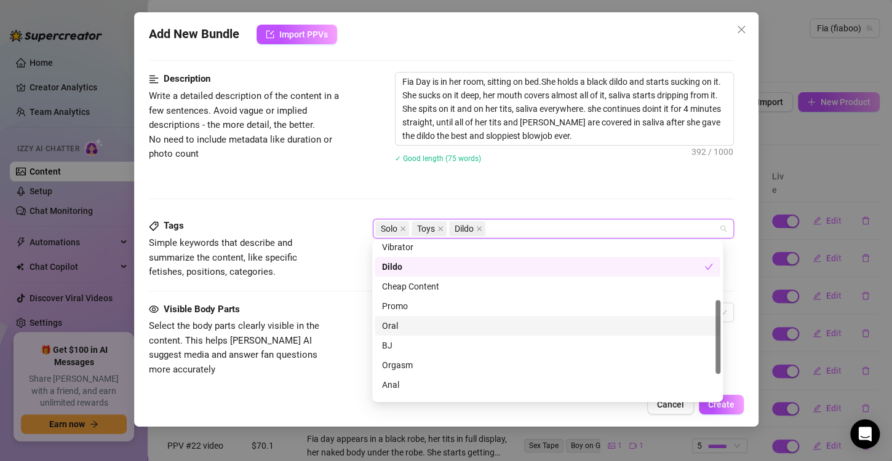
click at [460, 329] on div "Oral" at bounding box center [547, 326] width 331 height 14
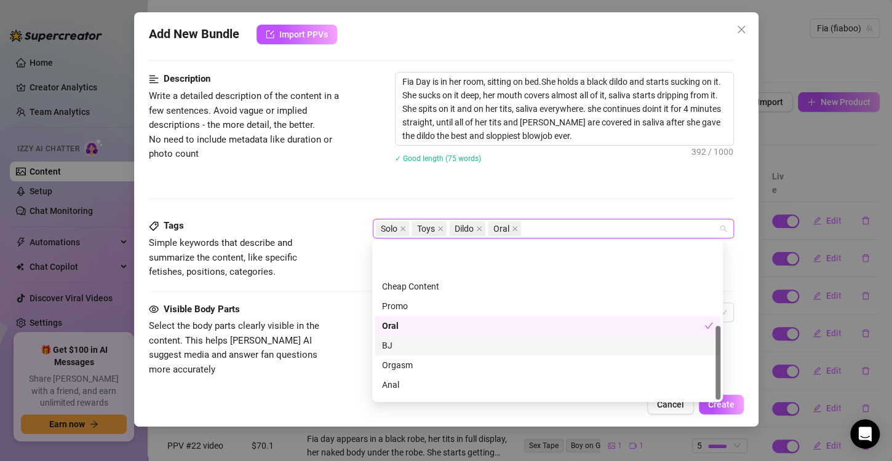
scroll to position [177, 0]
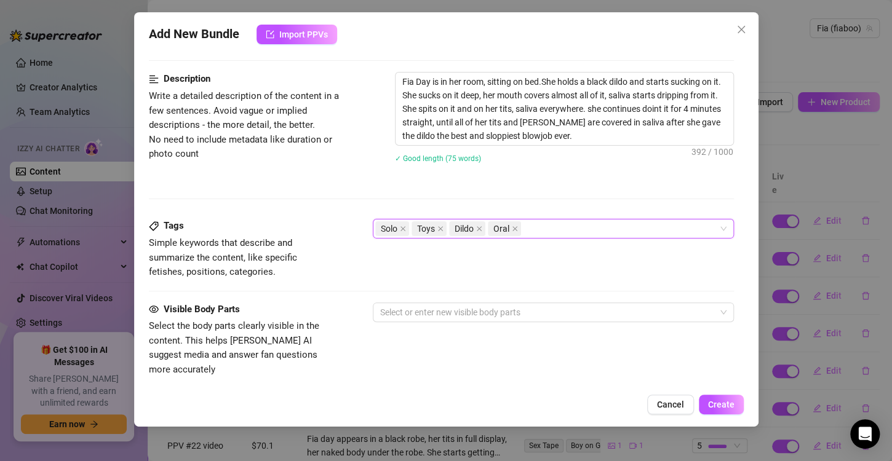
click at [553, 234] on div "Solo Toys Dildo Oral" at bounding box center [546, 228] width 343 height 17
click at [540, 239] on div "Tags Simple keywords that describe and summarize the content, like specific fet…" at bounding box center [441, 249] width 585 height 60
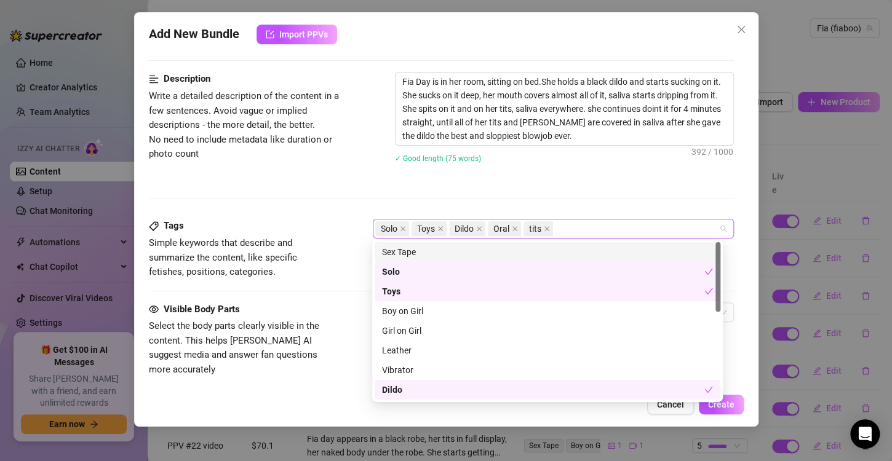
click at [564, 231] on div "Solo Toys Dildo Oral tits" at bounding box center [546, 228] width 343 height 17
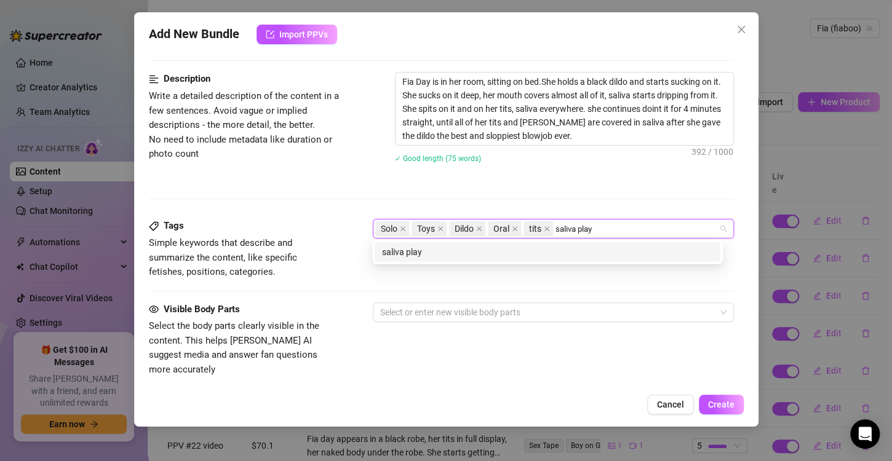
click at [513, 252] on div "saliva play" at bounding box center [547, 252] width 331 height 14
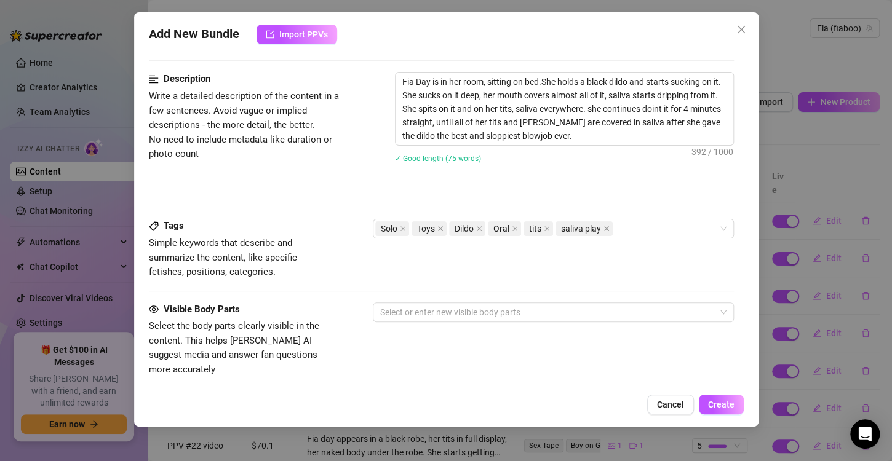
click at [544, 172] on div "Fia Day is in her room, sitting on bed.She holds a black dildo and starts sucki…" at bounding box center [564, 125] width 339 height 107
click at [587, 314] on div at bounding box center [546, 312] width 343 height 17
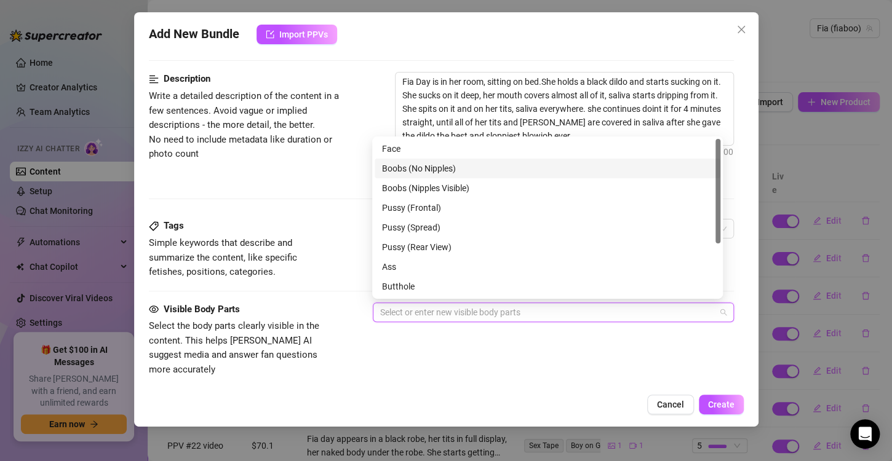
click at [486, 159] on div "Boobs (No Nipples)" at bounding box center [547, 169] width 346 height 20
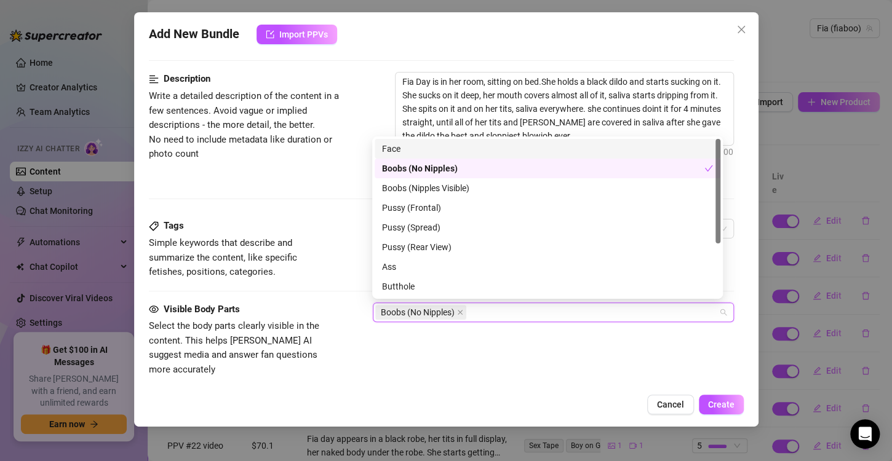
click at [486, 149] on div "Face" at bounding box center [547, 149] width 331 height 14
click at [475, 165] on div "Boobs (No Nipples)" at bounding box center [543, 169] width 322 height 14
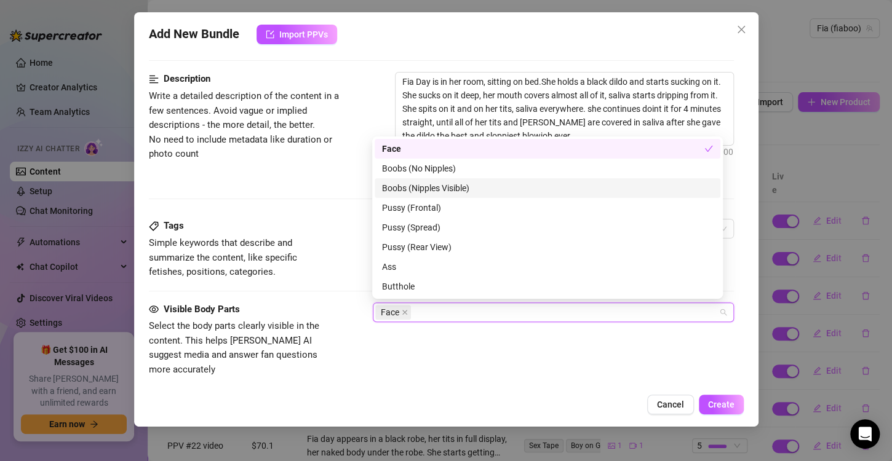
click at [469, 185] on div "Boobs (Nipples Visible)" at bounding box center [547, 188] width 331 height 14
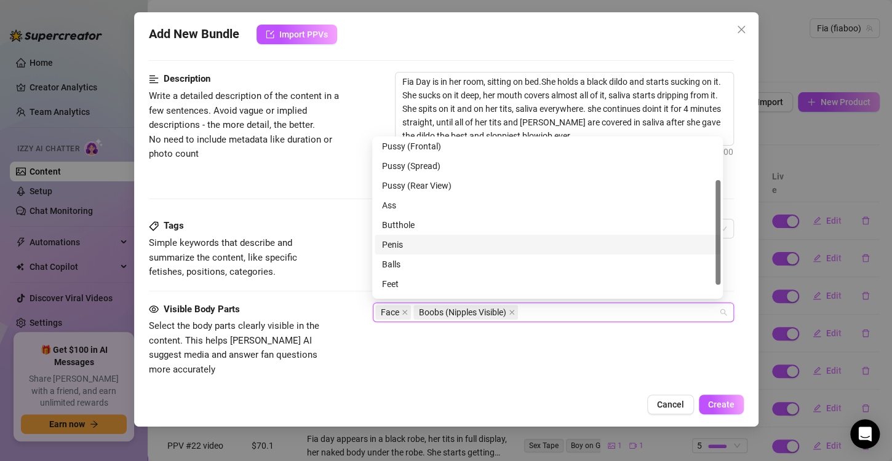
scroll to position [79, 0]
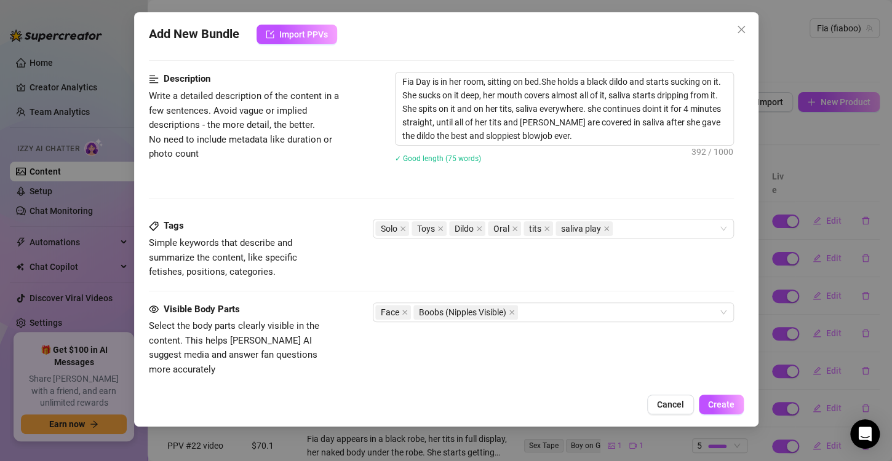
click at [517, 330] on div "Visible Body Parts Select the body parts clearly visible in the content. This h…" at bounding box center [441, 340] width 585 height 75
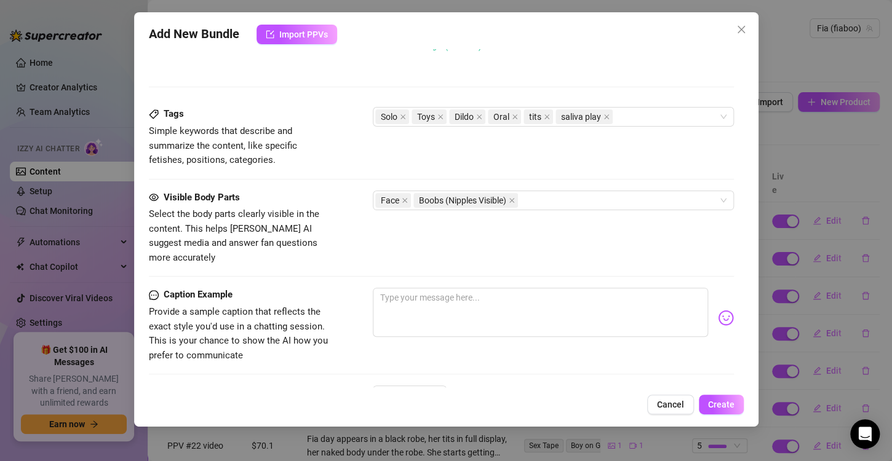
scroll to position [605, 0]
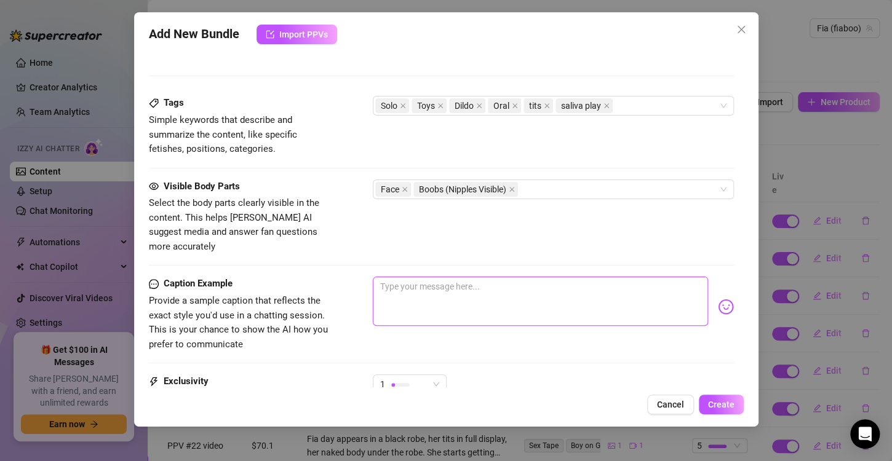
click at [384, 277] on textarea at bounding box center [540, 301] width 335 height 49
paste textarea "You need to see how messy I got for you… I sat on my bed and took this big blac…"
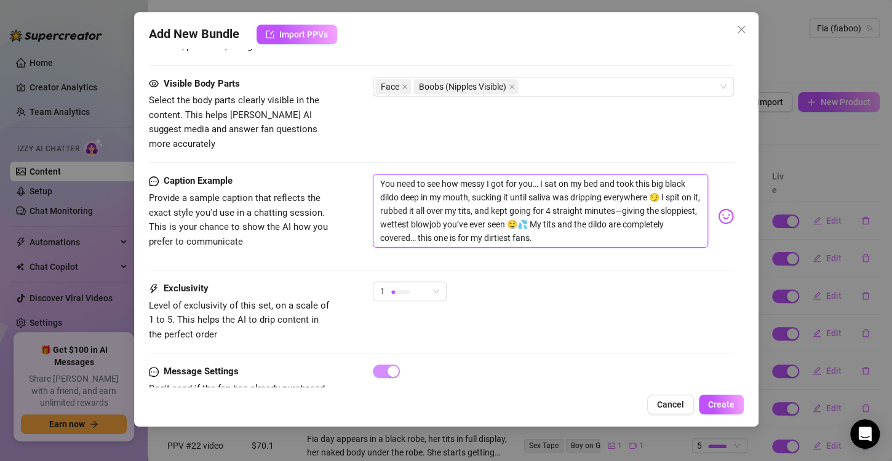
scroll to position [728, 0]
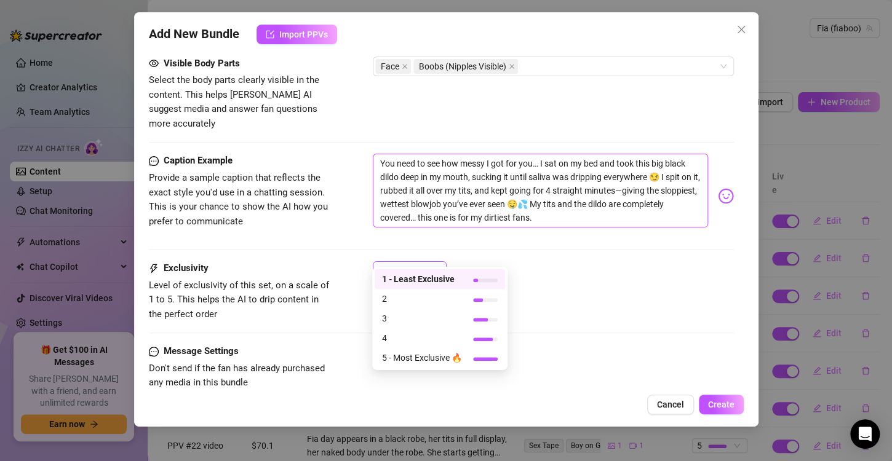
click at [420, 262] on div "1" at bounding box center [404, 271] width 48 height 18
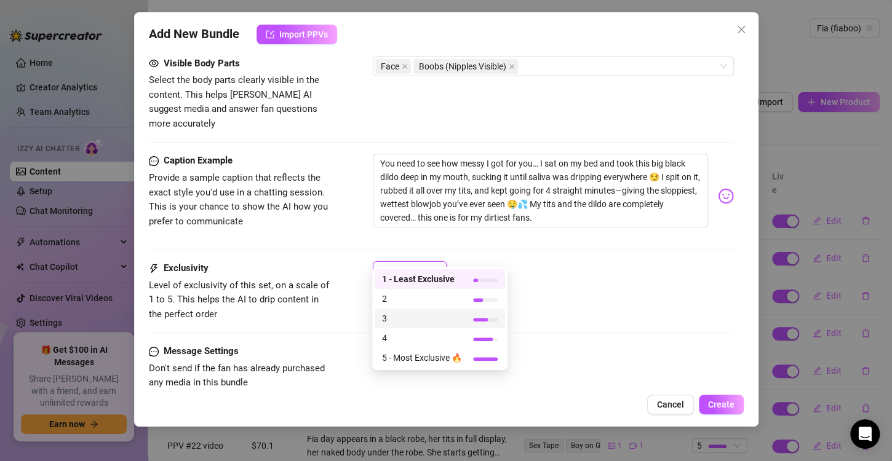
click at [421, 324] on span "3" at bounding box center [422, 319] width 80 height 14
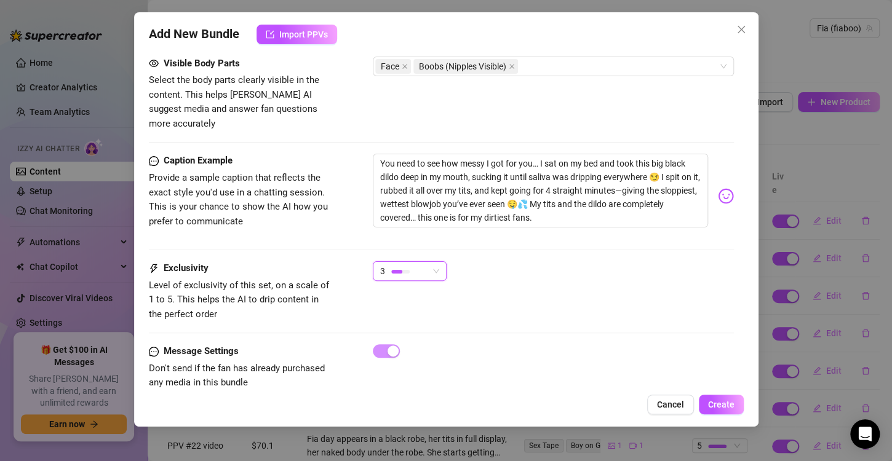
click at [425, 262] on div "3" at bounding box center [404, 271] width 48 height 18
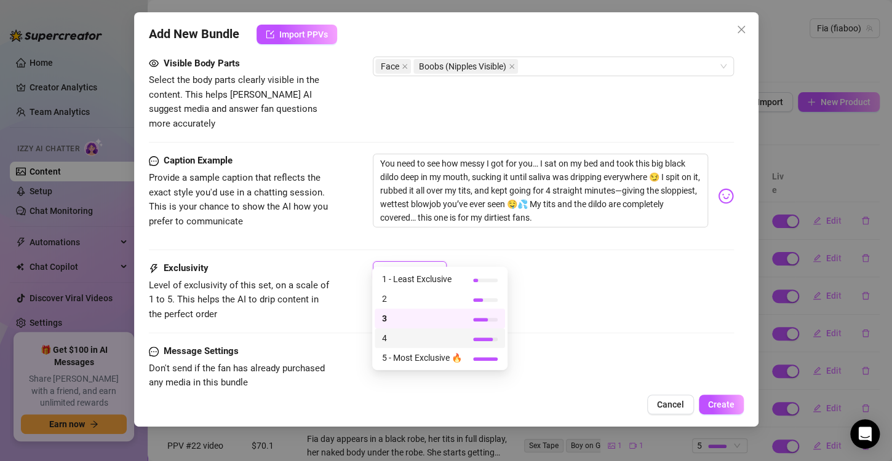
click at [438, 343] on span "4" at bounding box center [422, 338] width 80 height 14
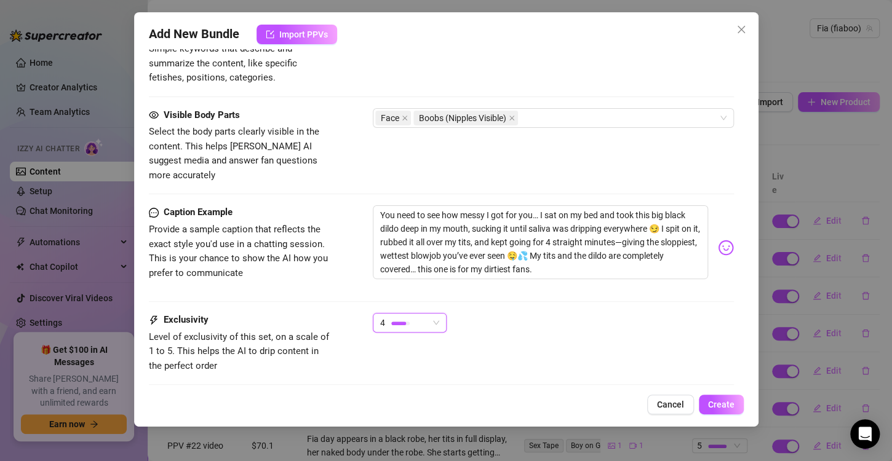
scroll to position [737, 0]
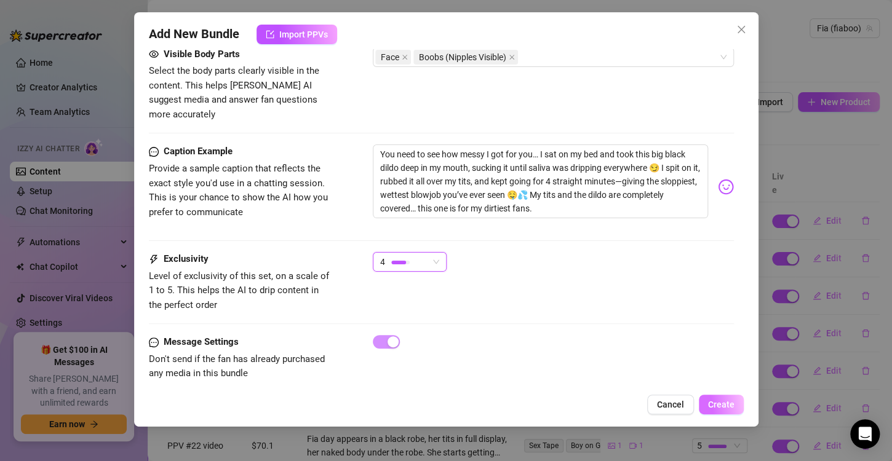
click at [722, 408] on span "Create" at bounding box center [721, 405] width 26 height 10
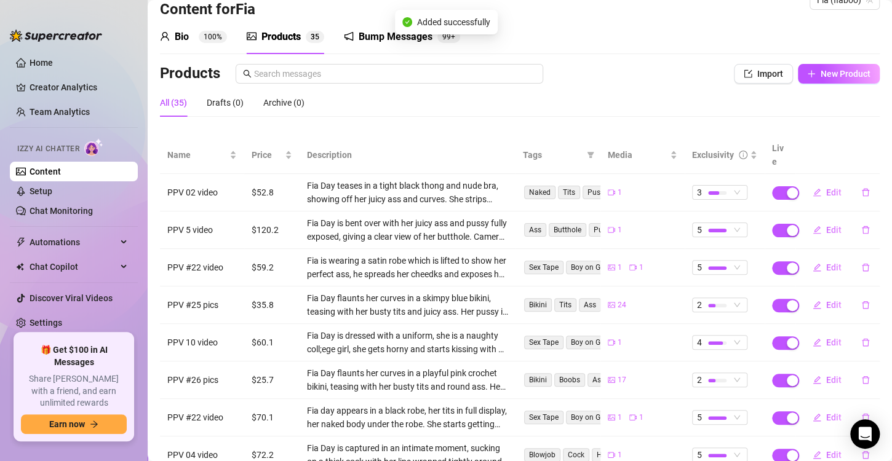
scroll to position [0, 0]
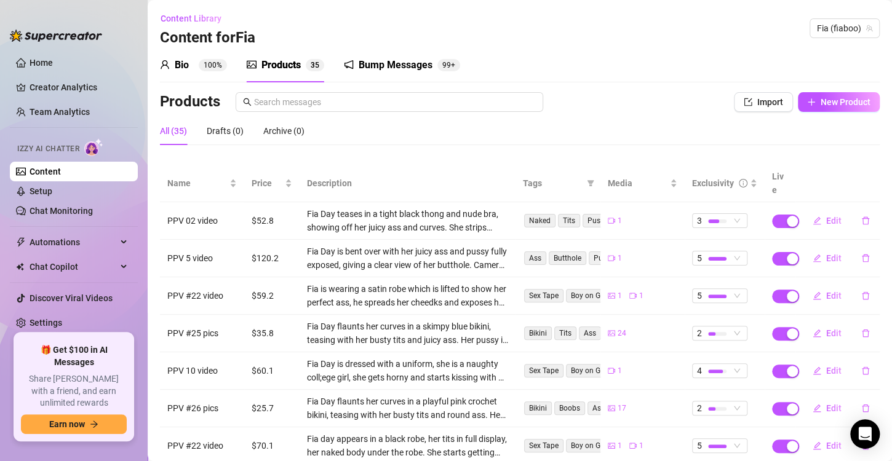
click at [419, 64] on div "Bump Messages" at bounding box center [395, 65] width 74 height 15
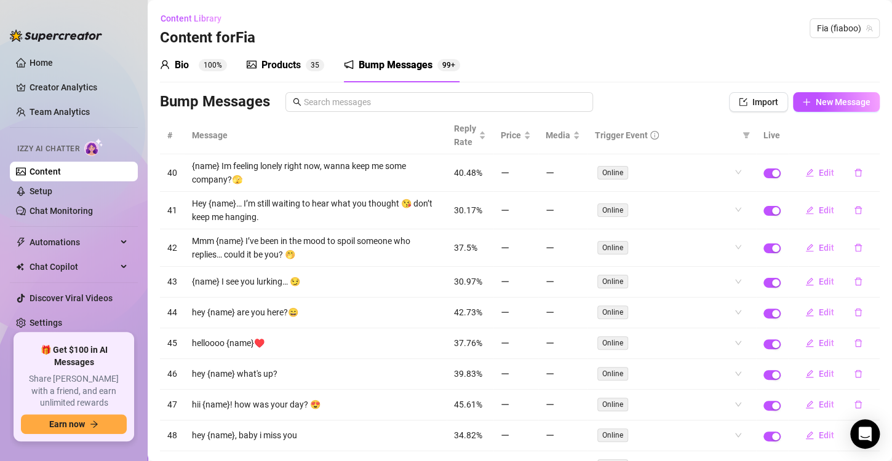
click at [271, 53] on div "Products 3 5" at bounding box center [285, 65] width 77 height 34
